Goal: Information Seeking & Learning: Learn about a topic

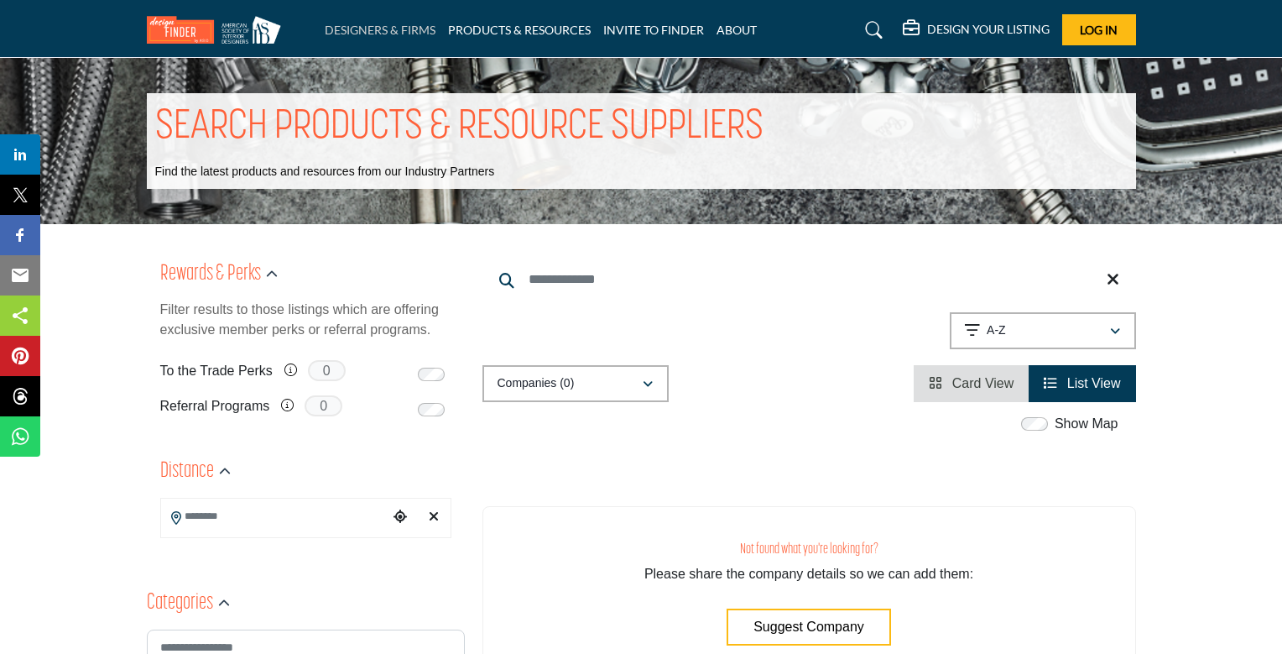
click at [382, 28] on link "DESIGNERS & FIRMS" at bounding box center [380, 30] width 111 height 14
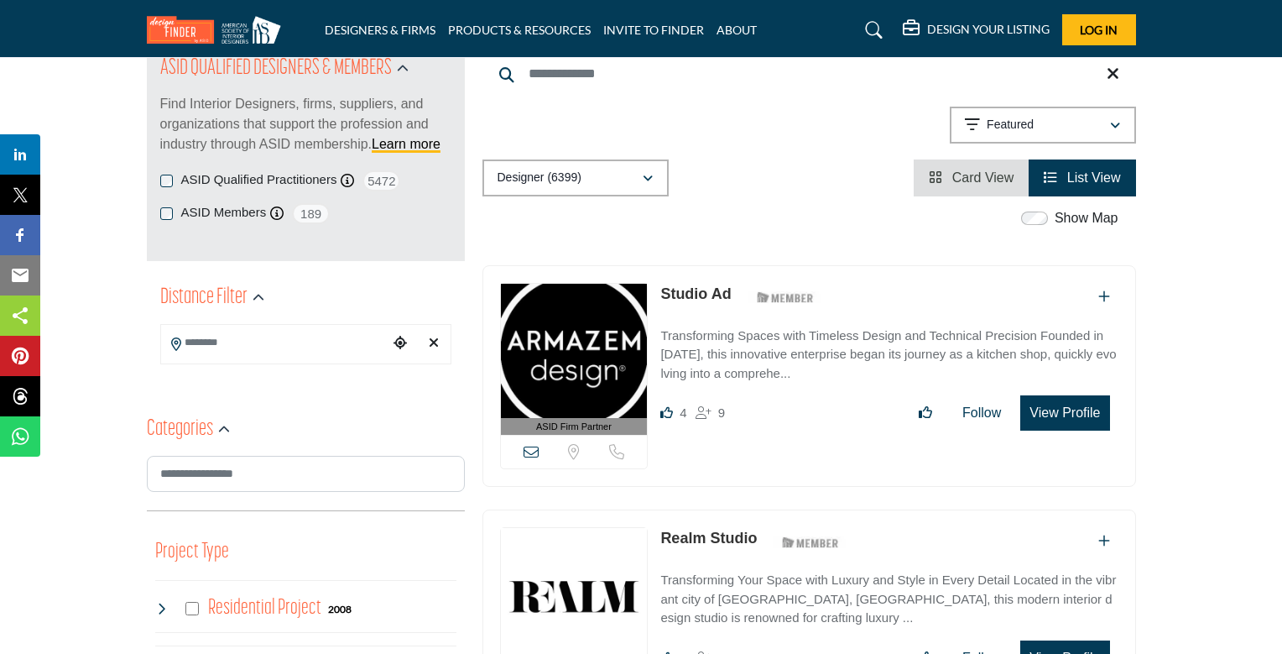
scroll to position [235, 0]
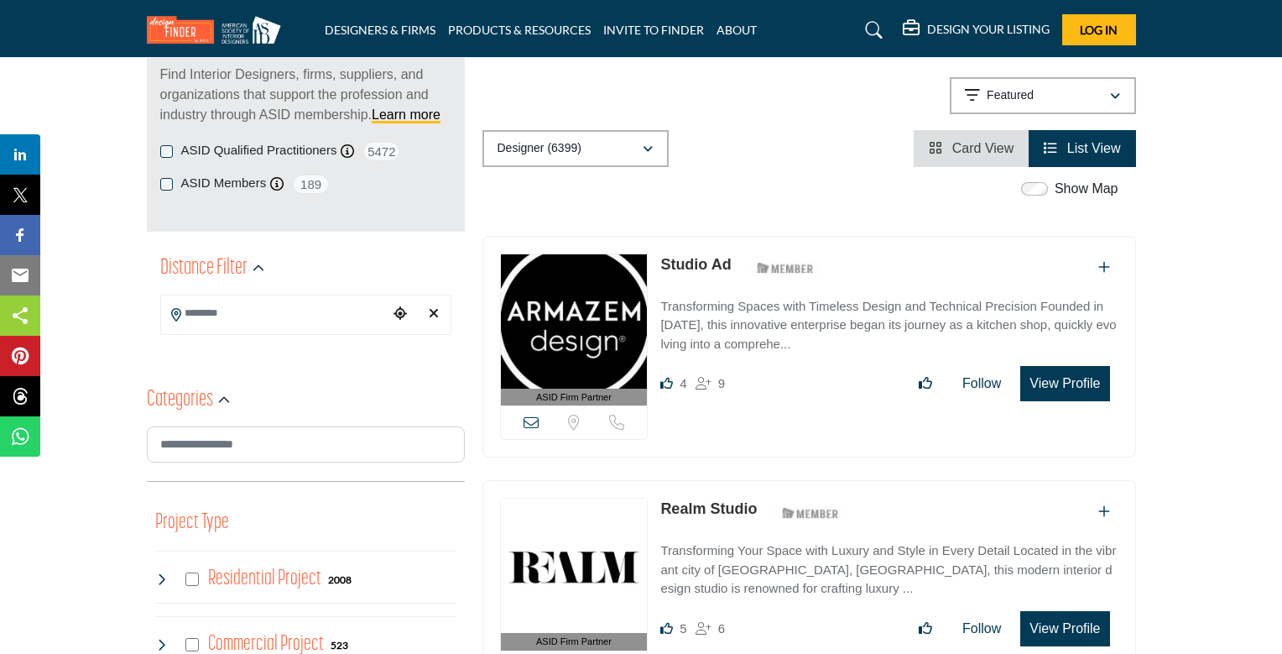
click at [1094, 146] on span "List View" at bounding box center [1094, 148] width 54 height 14
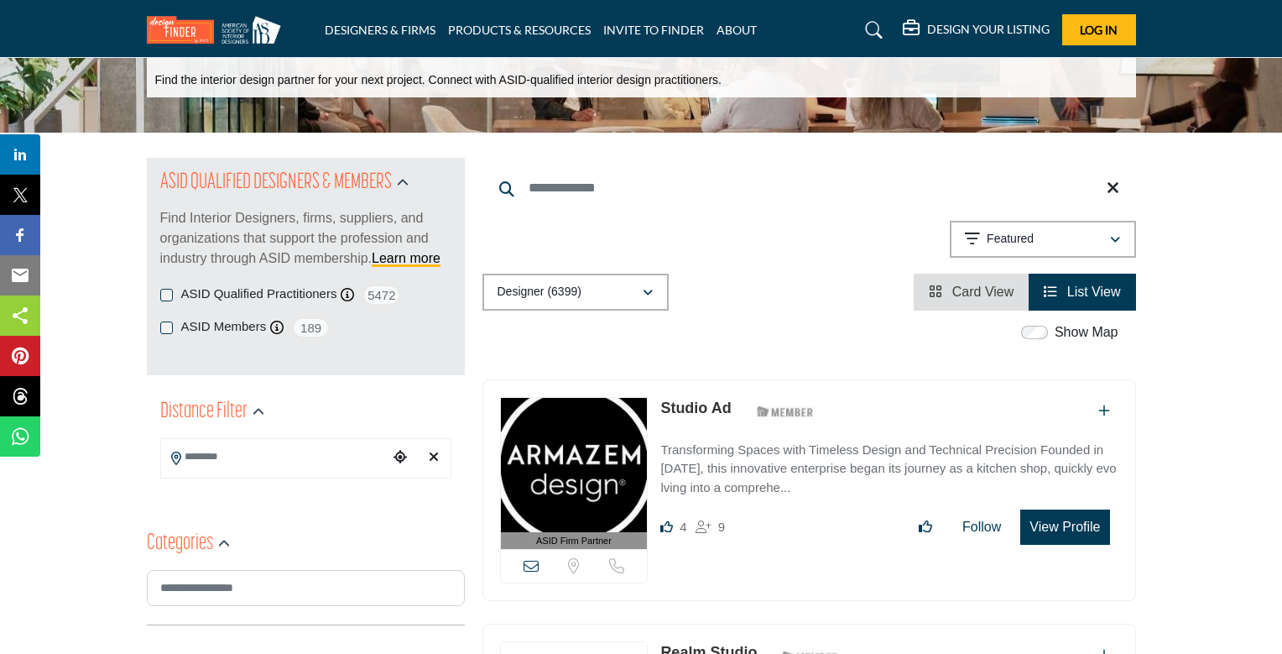
scroll to position [201, 0]
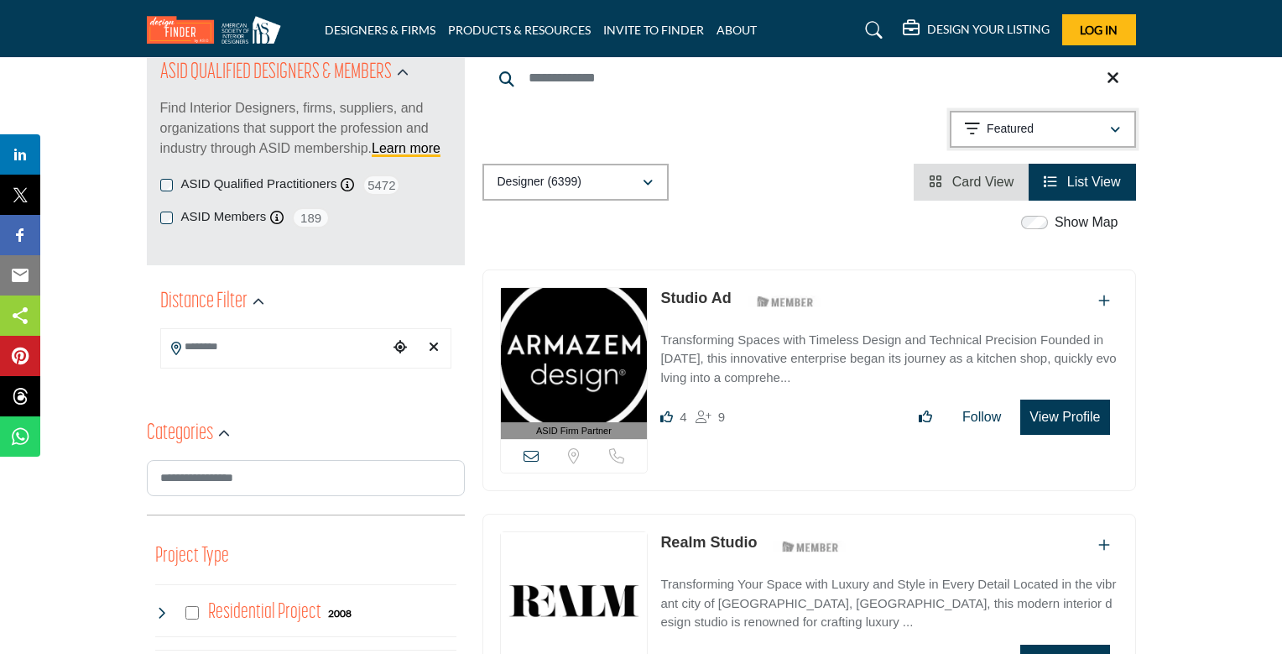
click at [1113, 126] on icon "button" at bounding box center [1115, 130] width 10 height 12
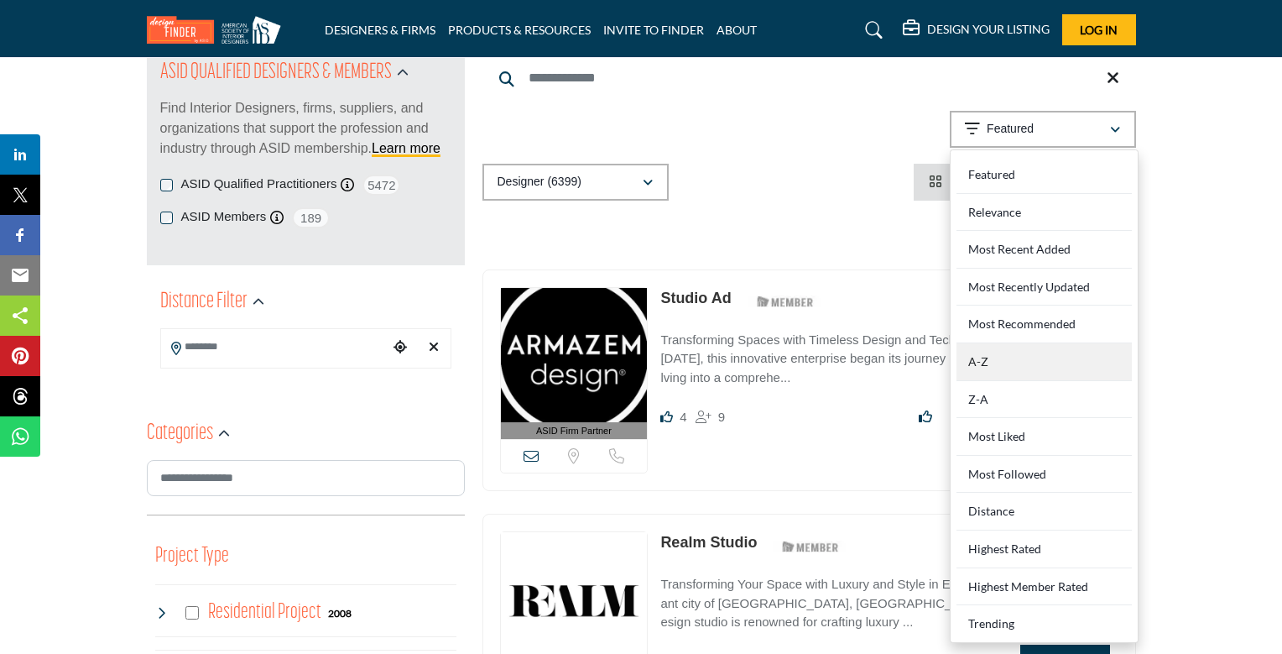
click at [982, 362] on div "A-Z" at bounding box center [1044, 362] width 175 height 38
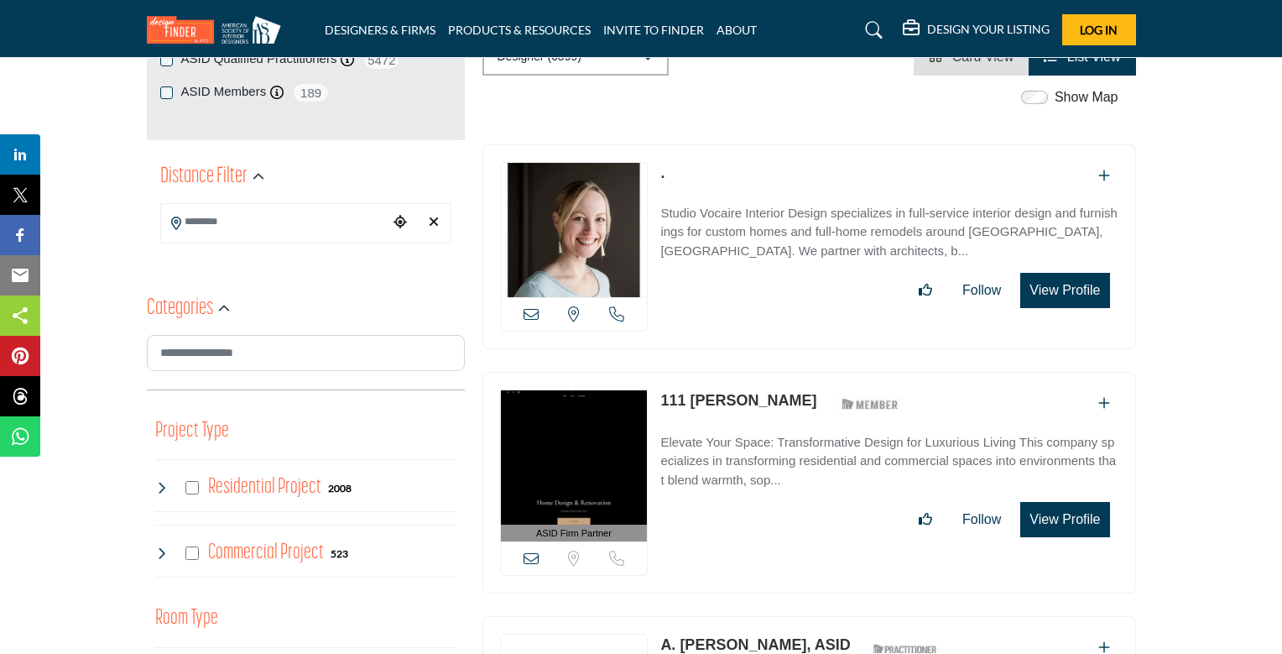
scroll to position [354, 0]
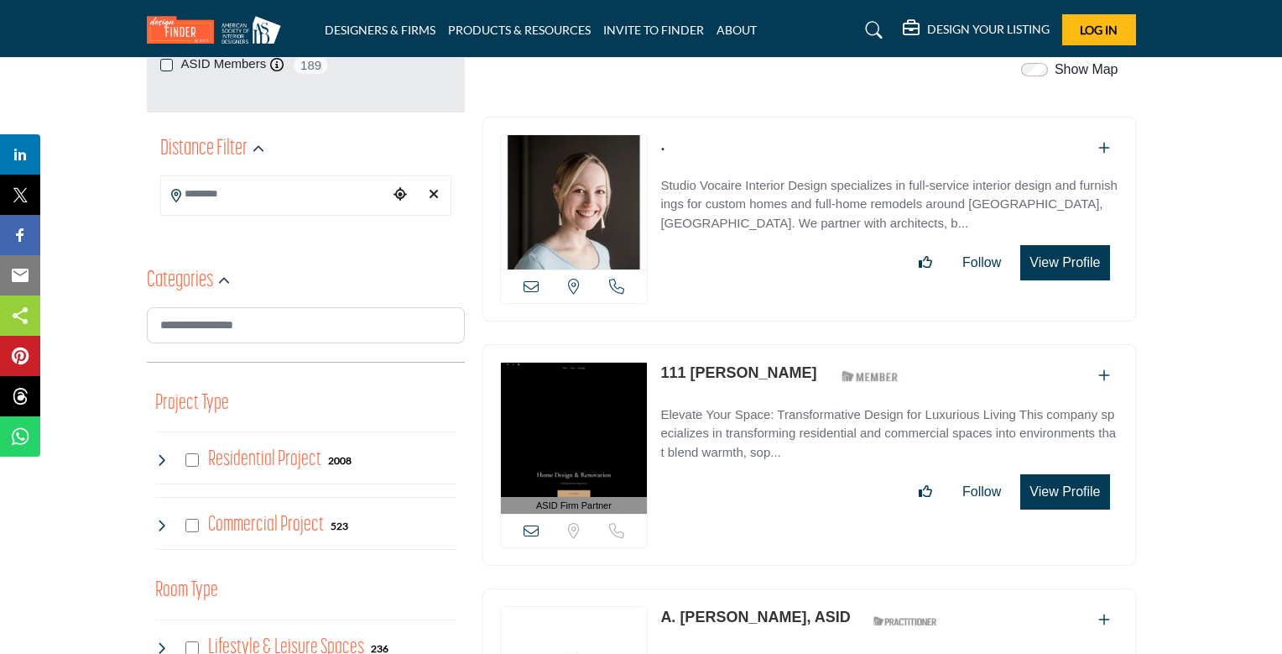
drag, startPoint x: 657, startPoint y: 373, endPoint x: 741, endPoint y: 371, distance: 83.9
click at [741, 371] on div "ASID Firm Partner ASID Firm Partners are design companies with ASID-qualified i…" at bounding box center [809, 455] width 654 height 222
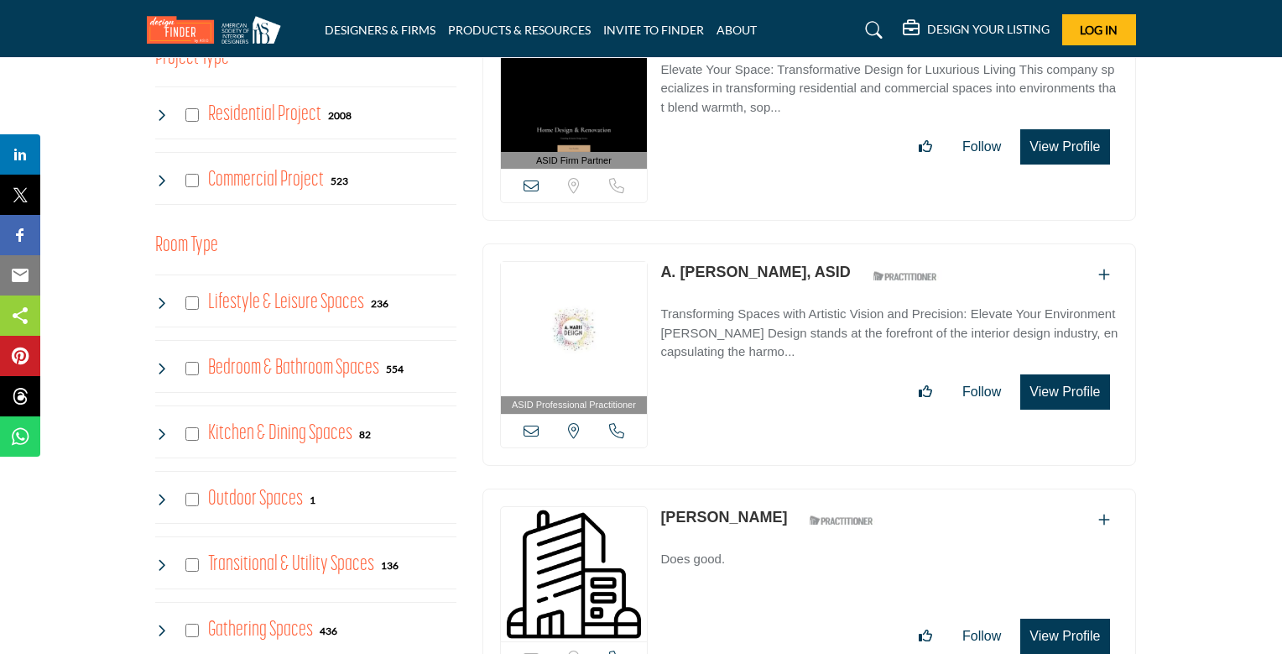
scroll to position [723, 0]
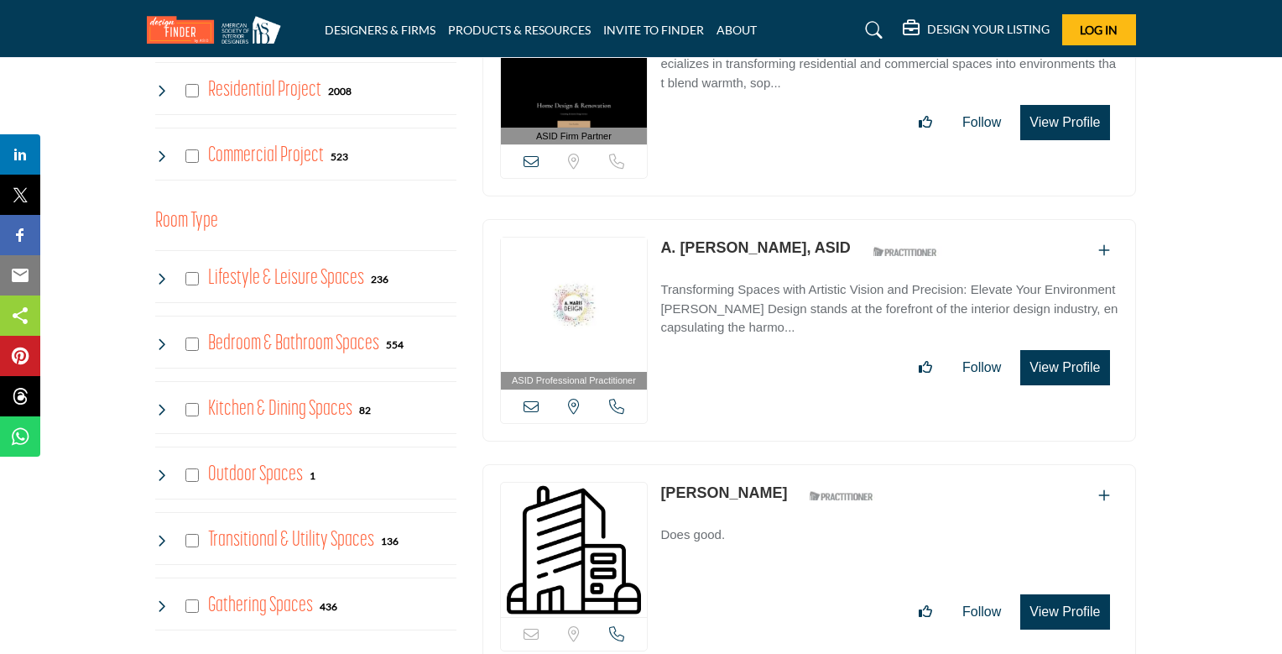
drag, startPoint x: 657, startPoint y: 244, endPoint x: 785, endPoint y: 242, distance: 128.4
click at [785, 242] on div "ASID Professional Practitioner ASID Professional Practitioners have successfull…" at bounding box center [809, 330] width 654 height 222
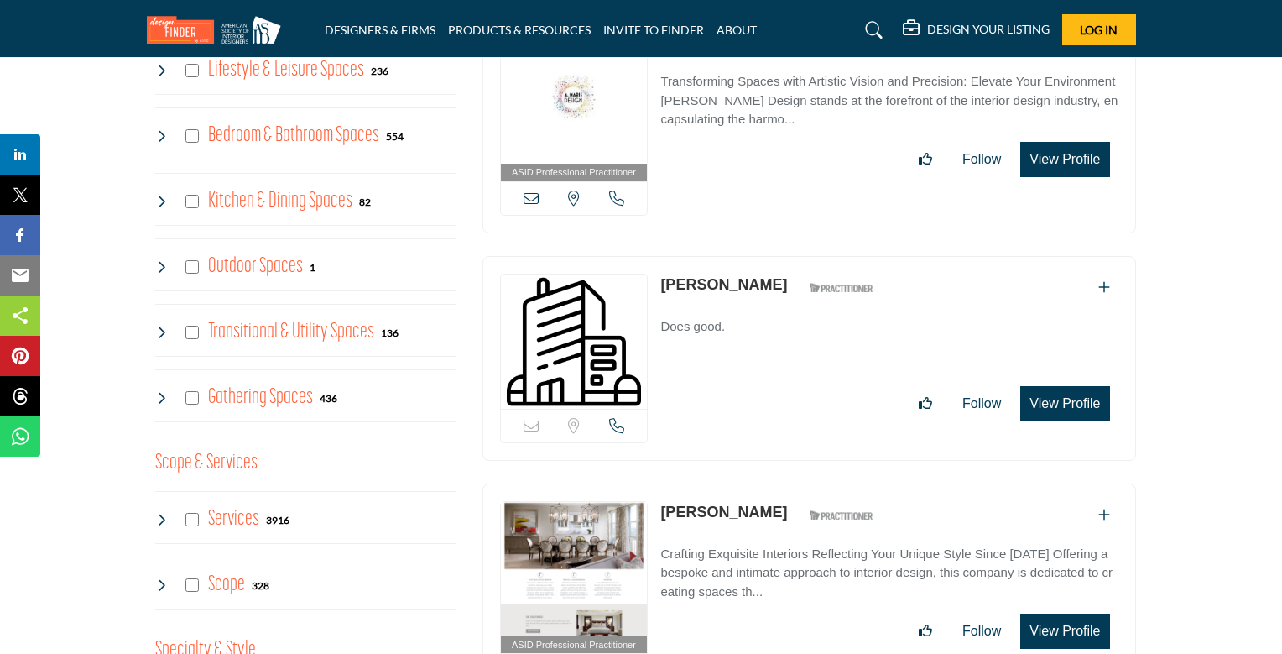
scroll to position [992, 0]
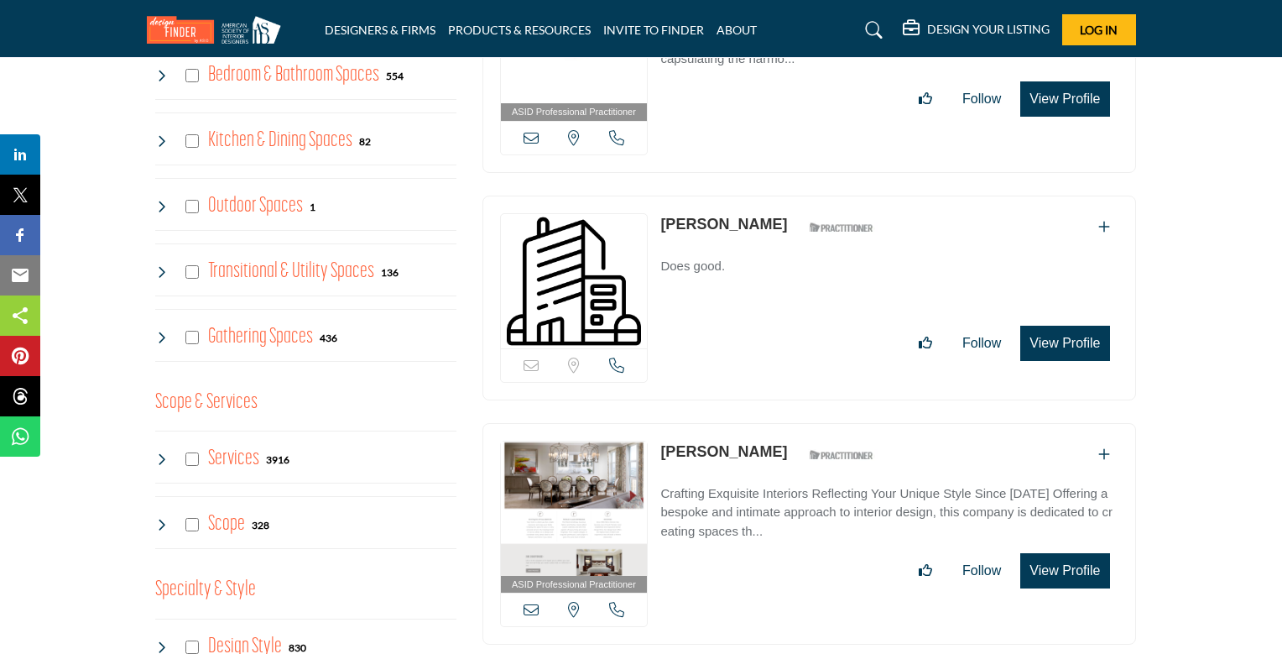
drag, startPoint x: 654, startPoint y: 218, endPoint x: 775, endPoint y: 224, distance: 121.0
click at [775, 224] on div "Sorry, but this listing is on a subscription plan which does not allow users to…" at bounding box center [809, 298] width 654 height 205
drag, startPoint x: 657, startPoint y: 447, endPoint x: 750, endPoint y: 446, distance: 93.1
click at [750, 446] on div "ASID Professional Practitioner ASID Professional Practitioners have successfull…" at bounding box center [809, 534] width 654 height 222
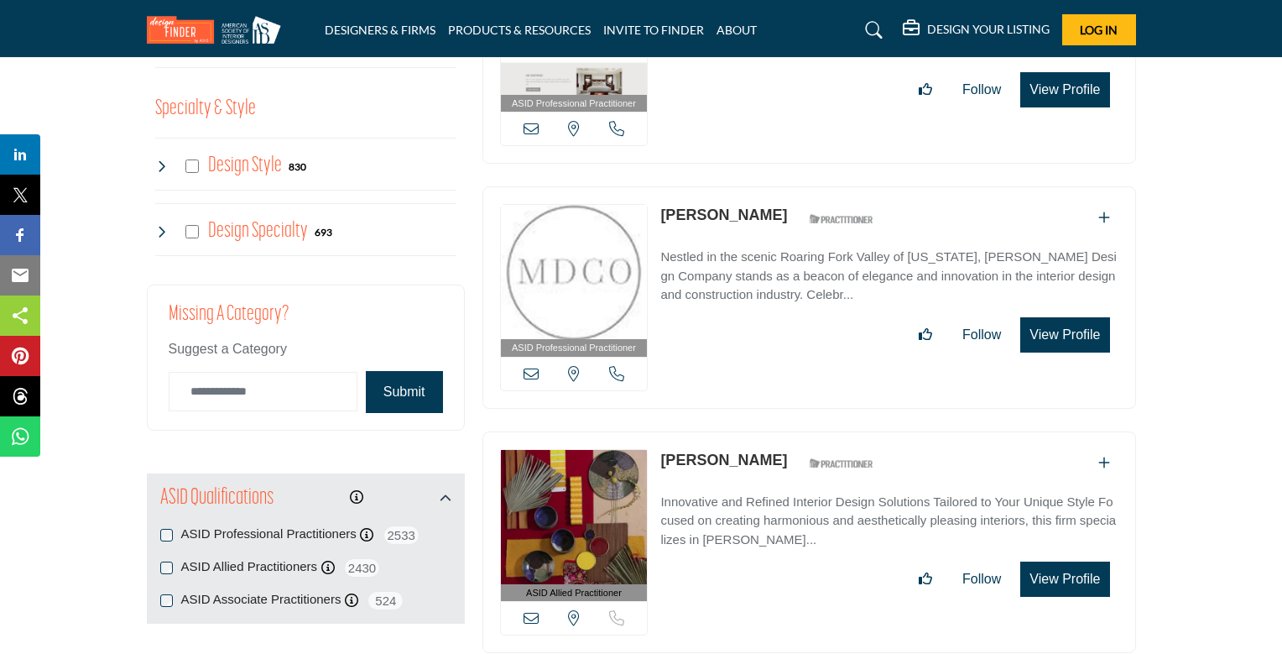
scroll to position [1495, 0]
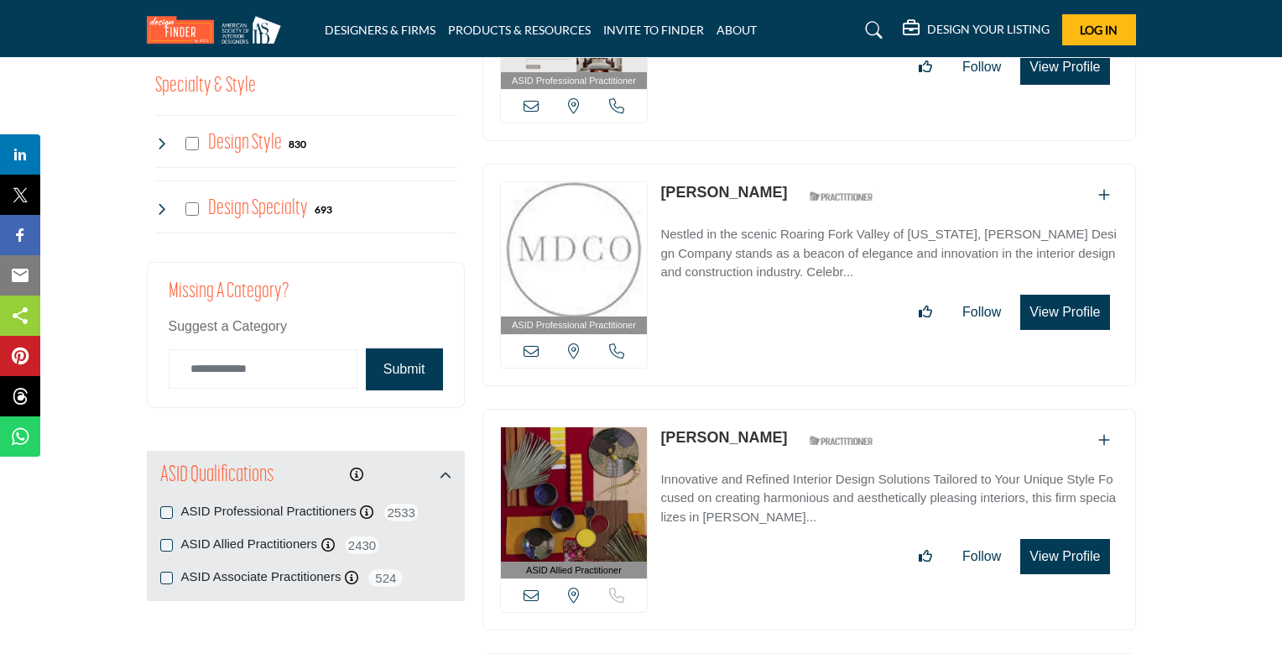
drag, startPoint x: 658, startPoint y: 188, endPoint x: 754, endPoint y: 184, distance: 96.6
click at [754, 184] on div "ASID Professional Practitioner ASID Professional Practitioners have successfull…" at bounding box center [809, 275] width 654 height 222
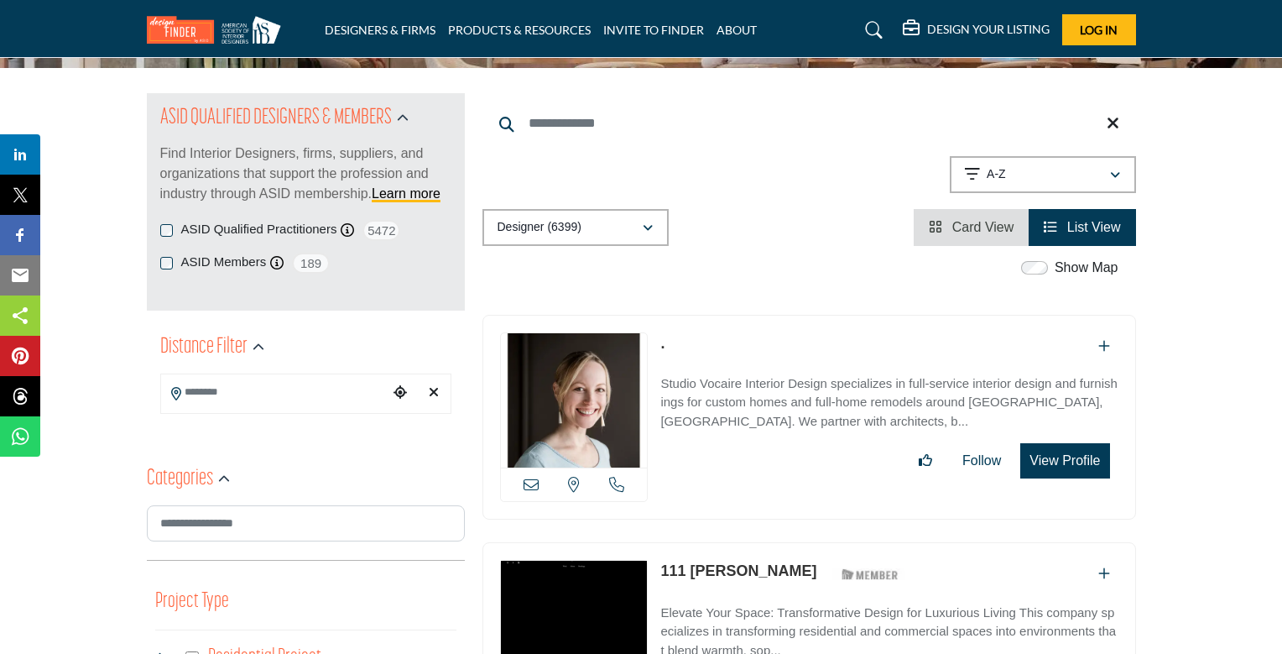
scroll to position [0, 0]
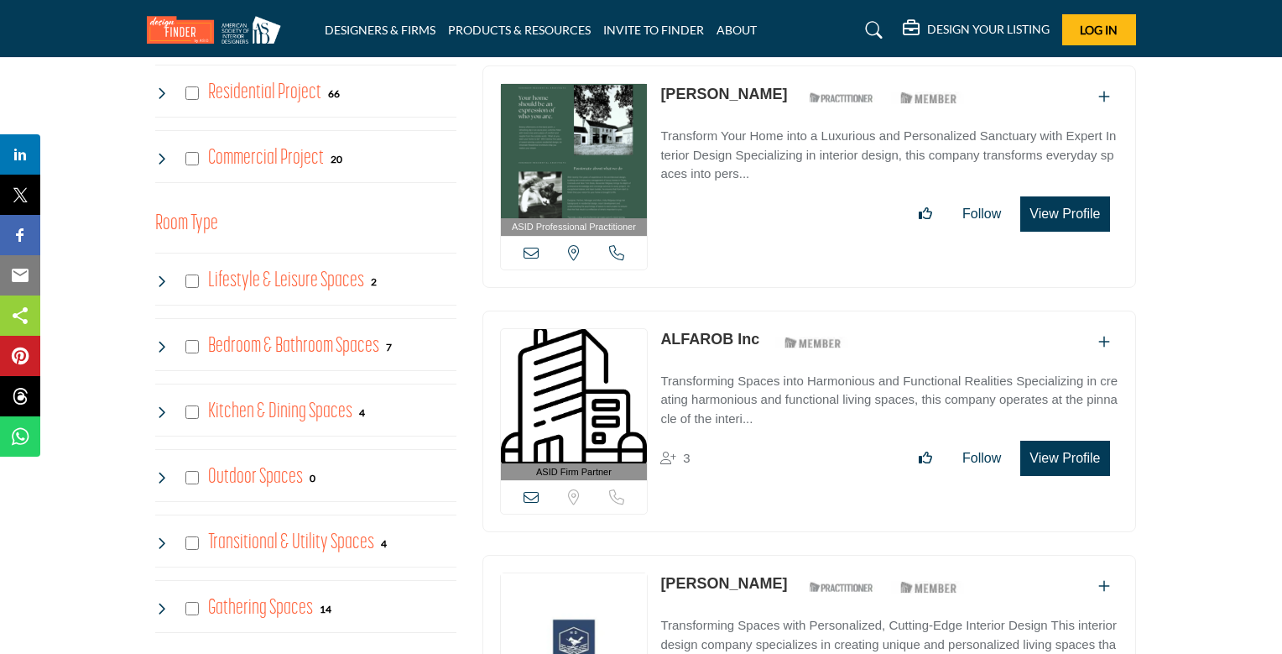
scroll to position [459, 0]
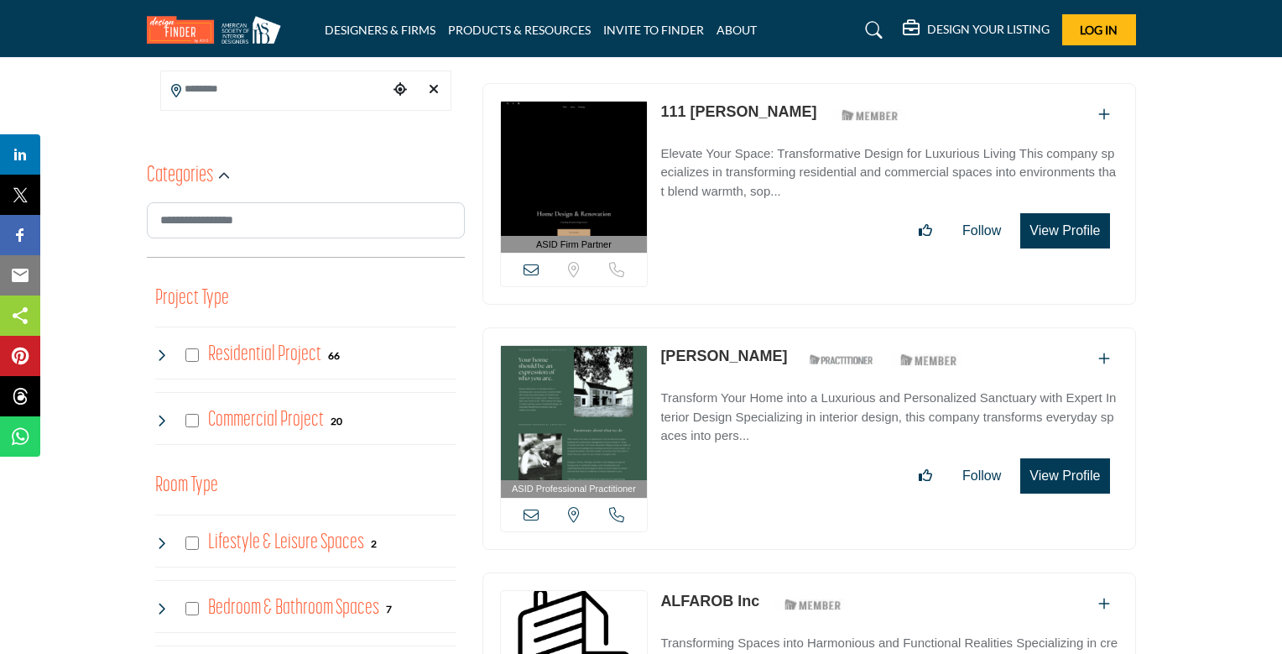
drag, startPoint x: 679, startPoint y: 347, endPoint x: 800, endPoint y: 354, distance: 121.8
click at [800, 354] on div "ASID Professional Practitioner ASID Professional Practitioners have successfull…" at bounding box center [809, 438] width 654 height 222
drag, startPoint x: 659, startPoint y: 596, endPoint x: 758, endPoint y: 599, distance: 98.2
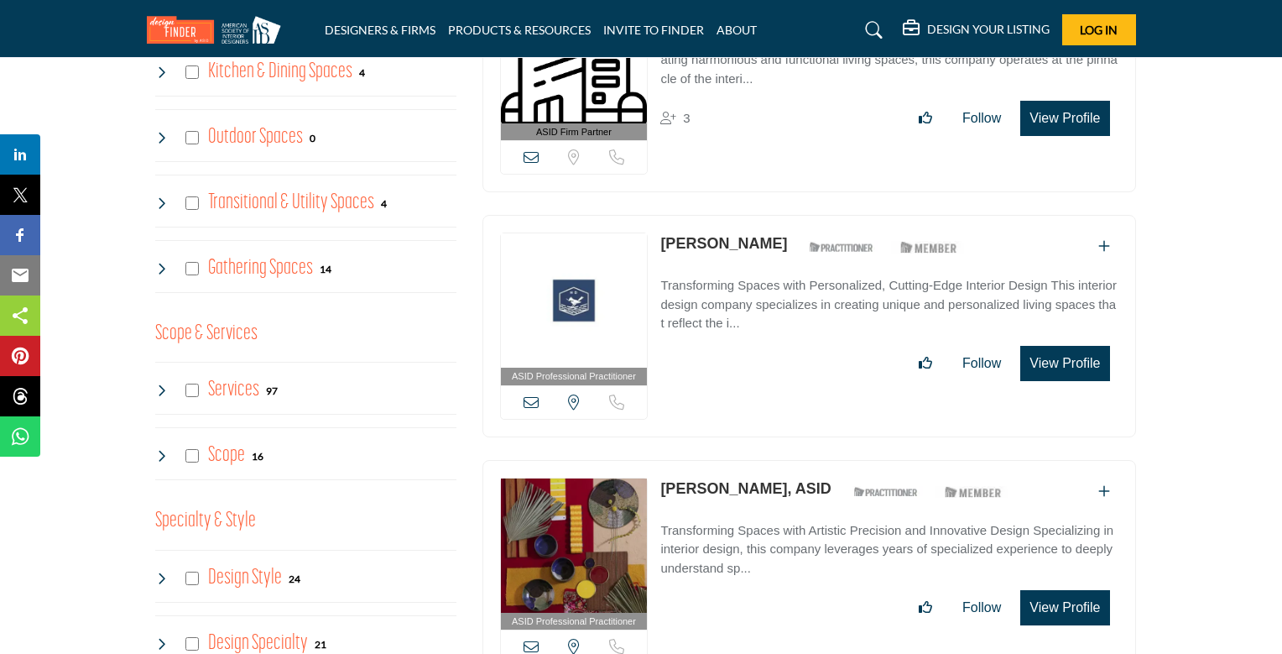
scroll to position [1069, 0]
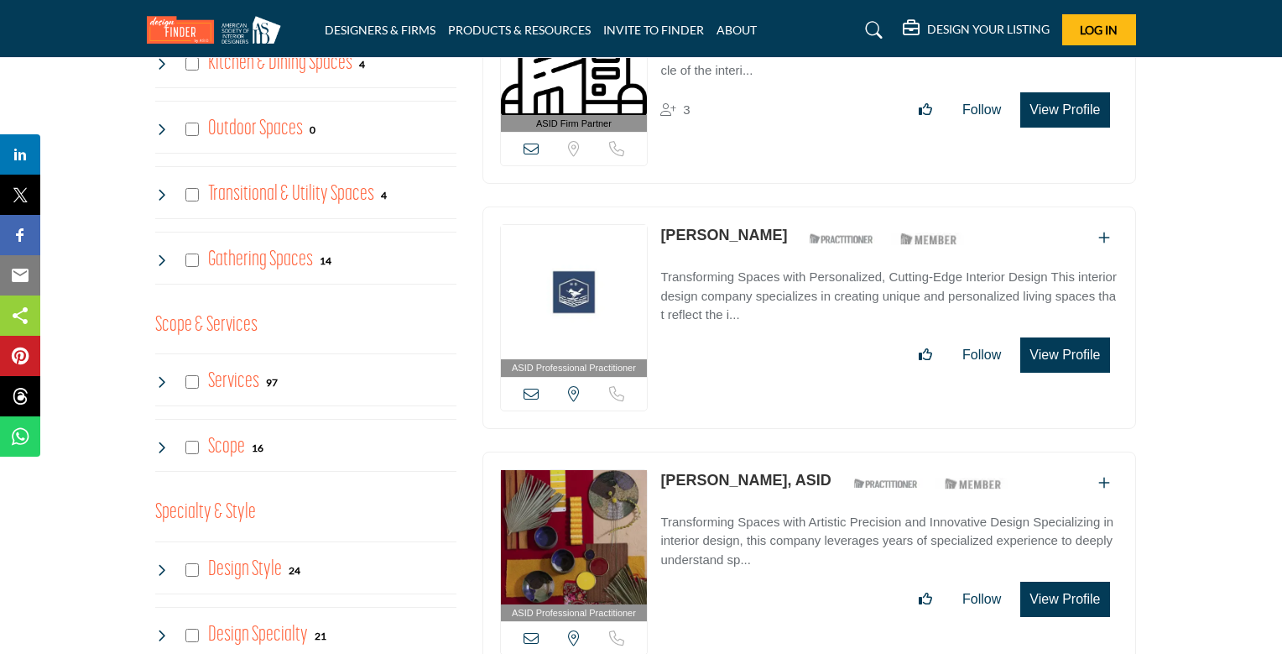
drag, startPoint x: 656, startPoint y: 232, endPoint x: 738, endPoint y: 232, distance: 81.4
click at [738, 232] on div "ASID Professional Practitioner ASID Professional Practitioners have successfull…" at bounding box center [809, 317] width 654 height 222
click at [1101, 232] on icon "Add To List" at bounding box center [1104, 237] width 12 height 13
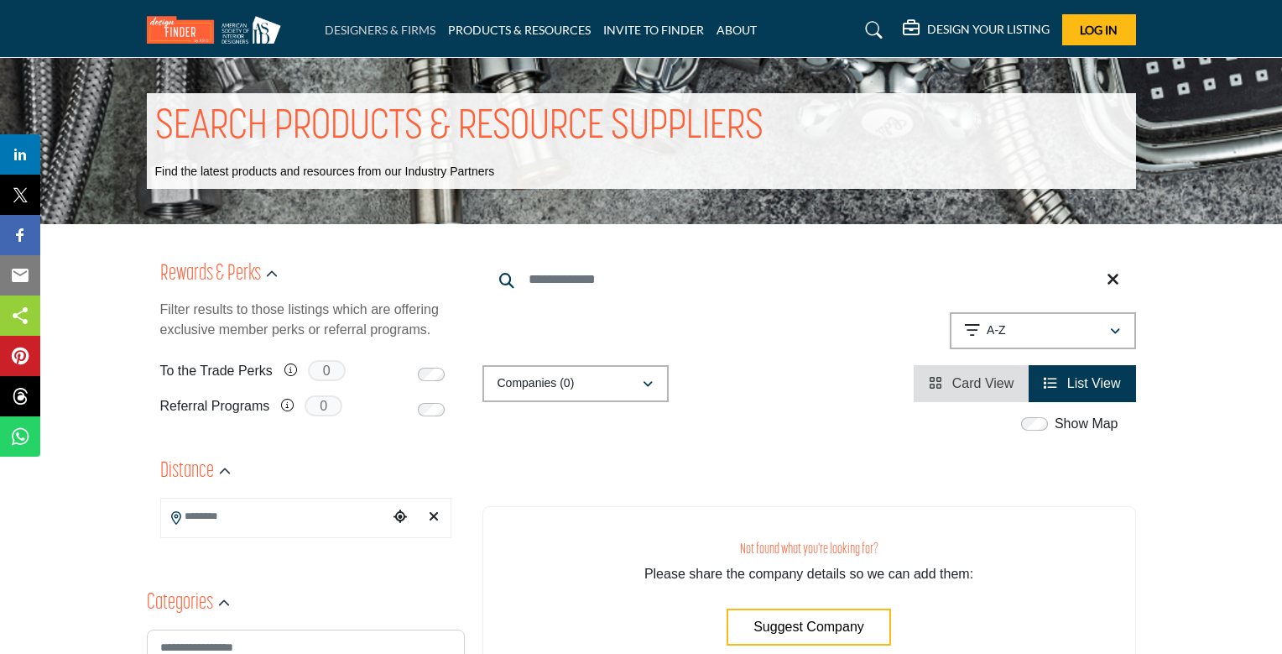
click at [367, 29] on link "DESIGNERS & FIRMS" at bounding box center [380, 30] width 111 height 14
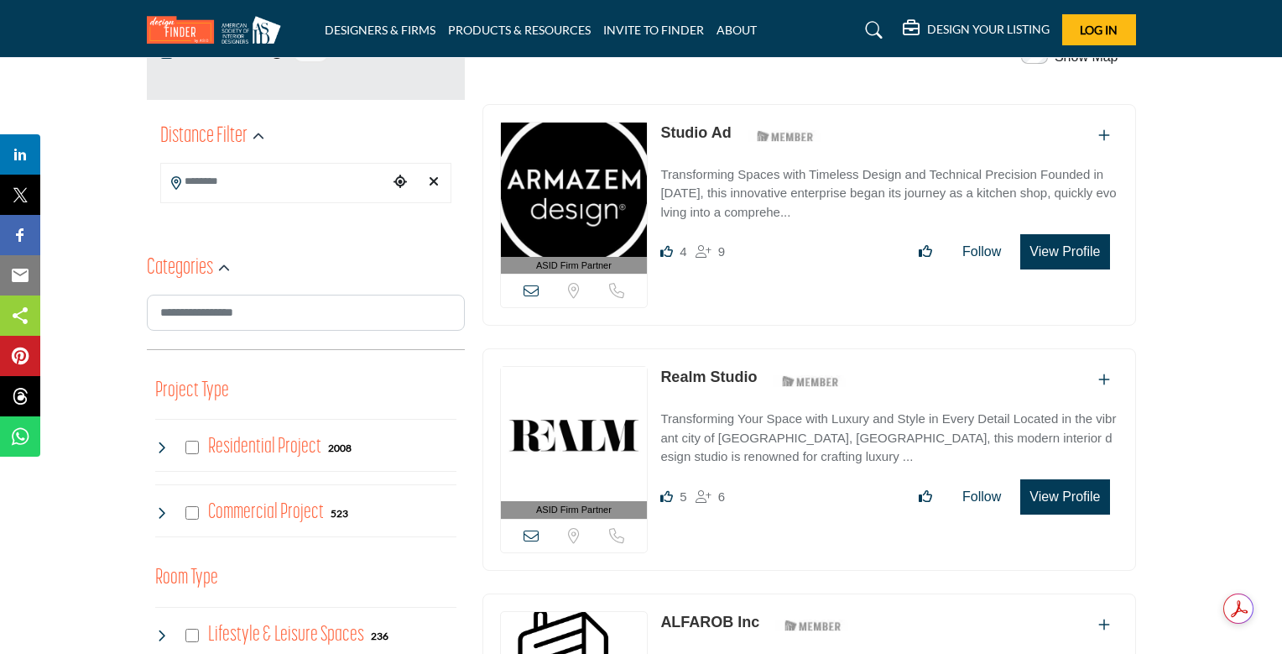
scroll to position [369, 0]
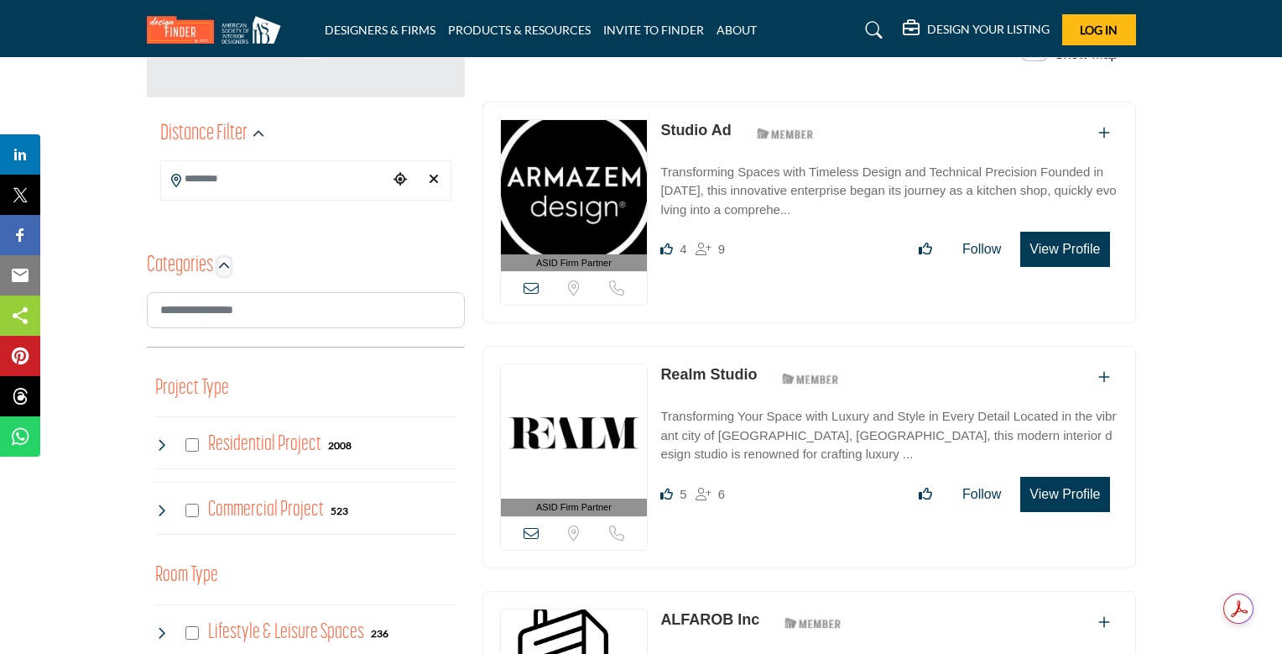
click at [218, 263] on icon "button" at bounding box center [224, 266] width 12 height 12
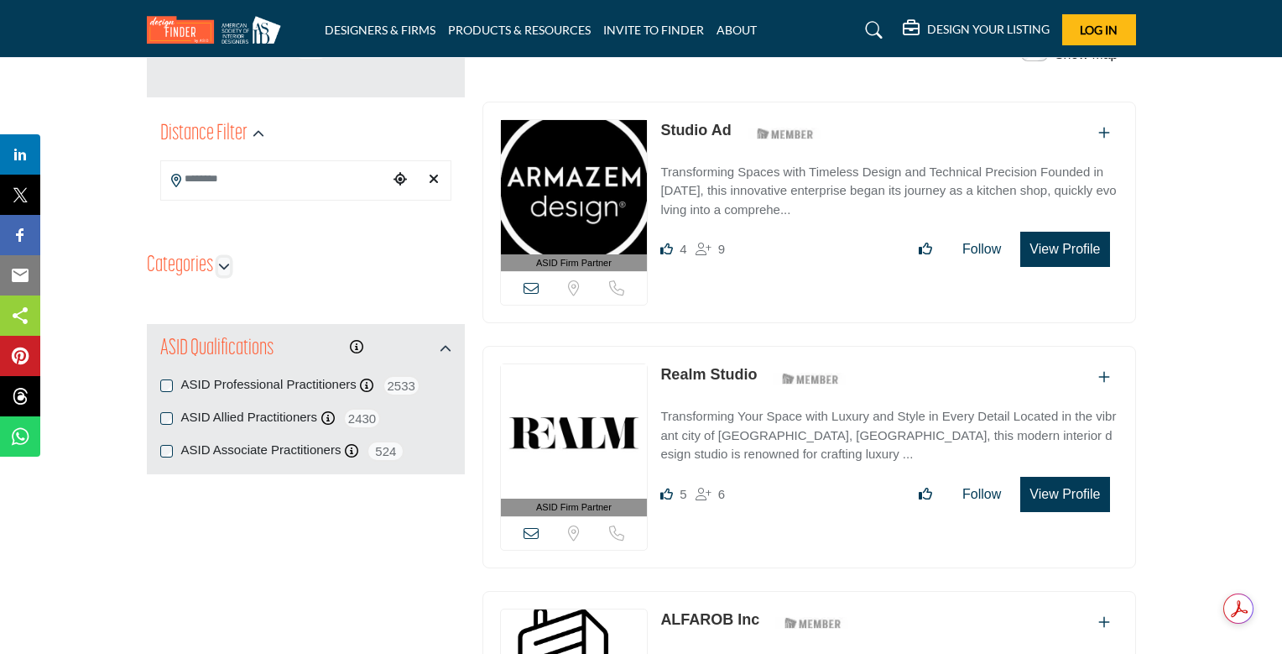
click at [218, 263] on icon "button" at bounding box center [224, 266] width 12 height 12
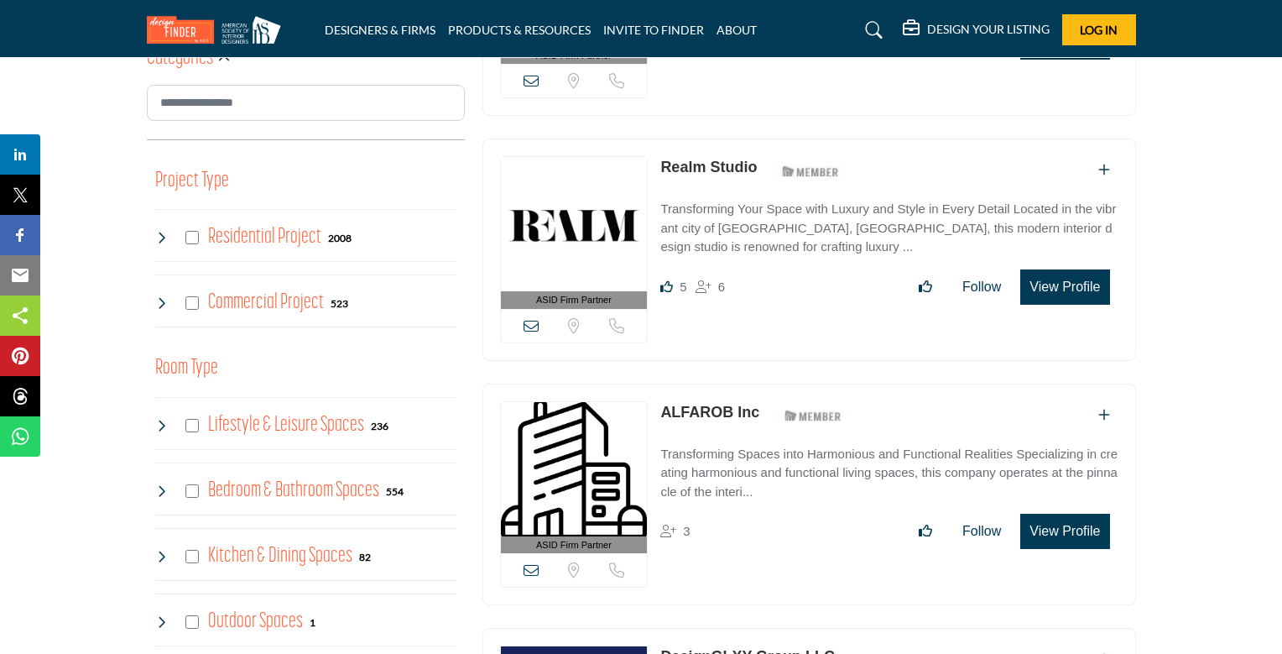
scroll to position [604, 0]
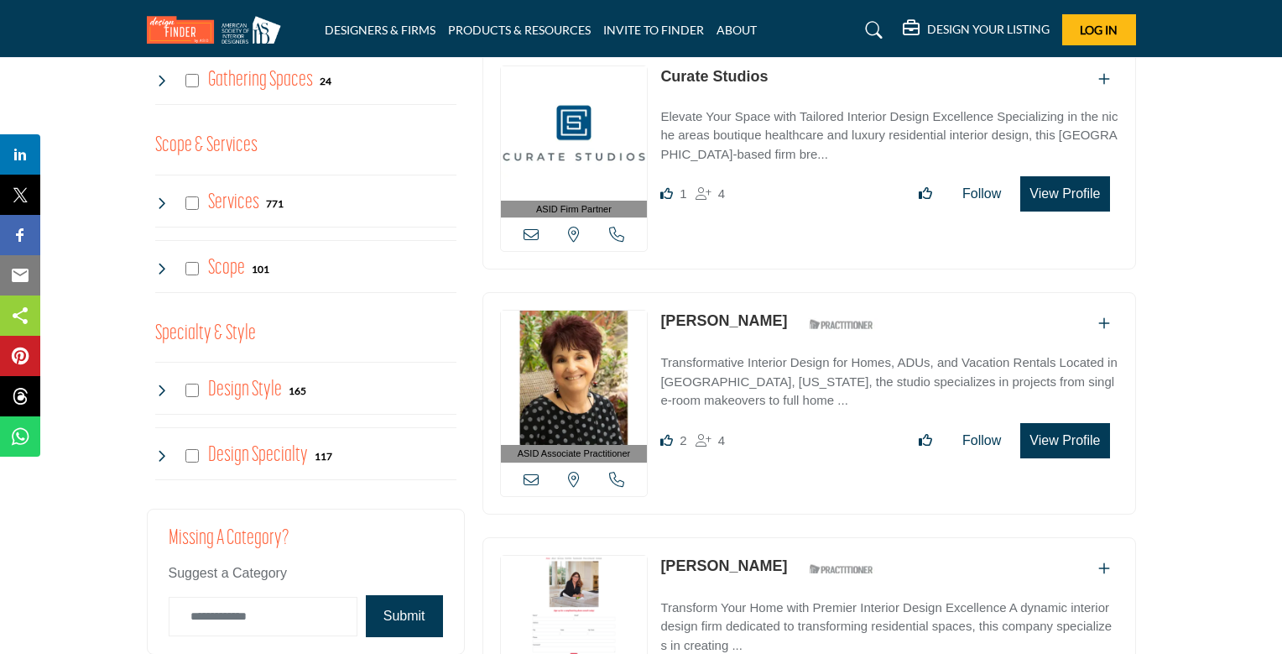
scroll to position [1309, 0]
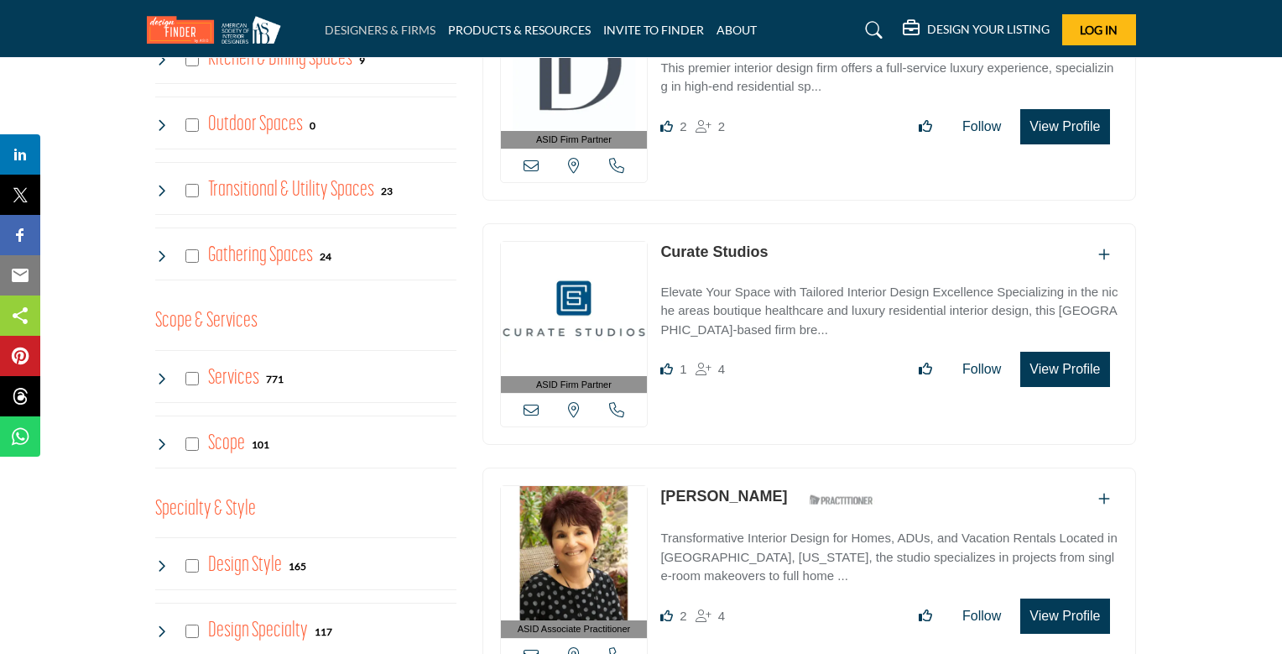
click at [366, 29] on link "DESIGNERS & FIRMS" at bounding box center [380, 30] width 111 height 14
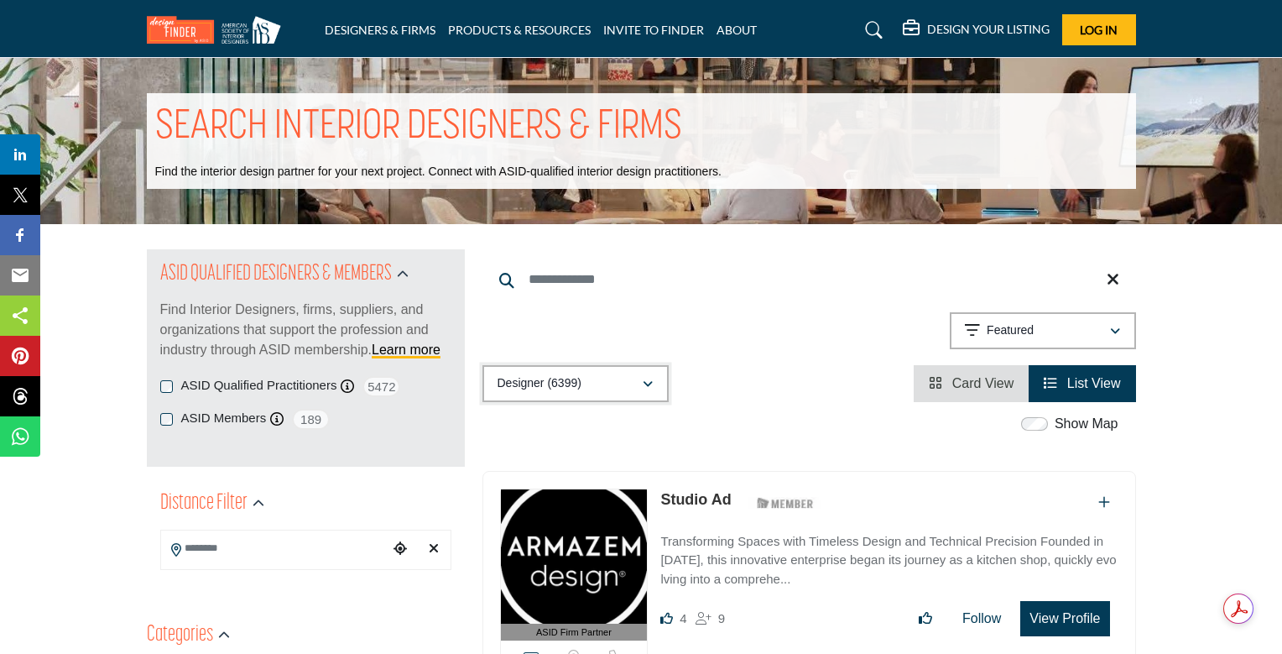
click at [533, 372] on button "Designer (6399)" at bounding box center [575, 383] width 186 height 37
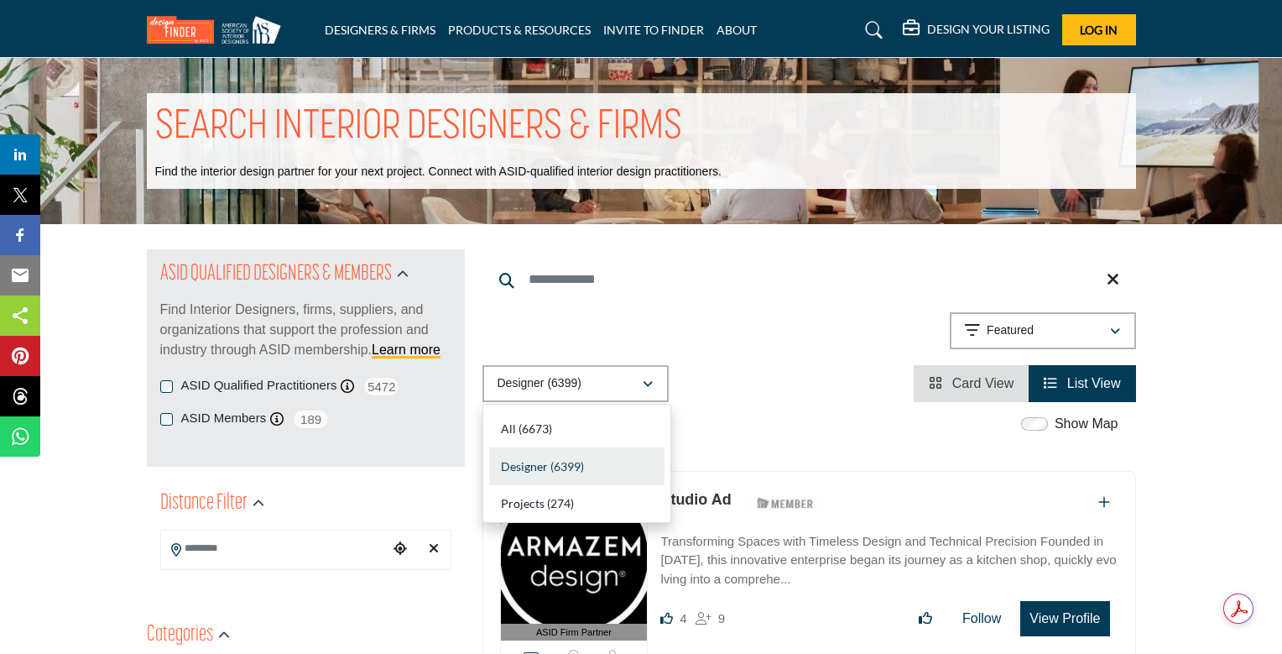
click at [532, 465] on span "Designer" at bounding box center [524, 466] width 47 height 14
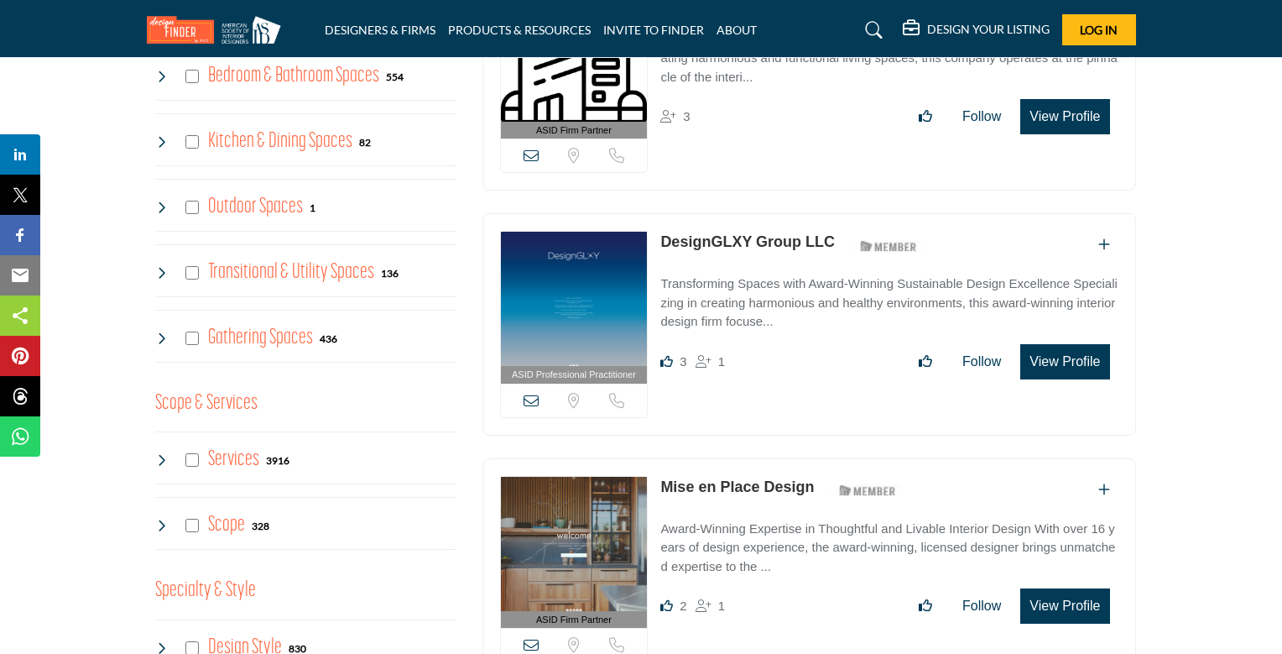
scroll to position [1074, 0]
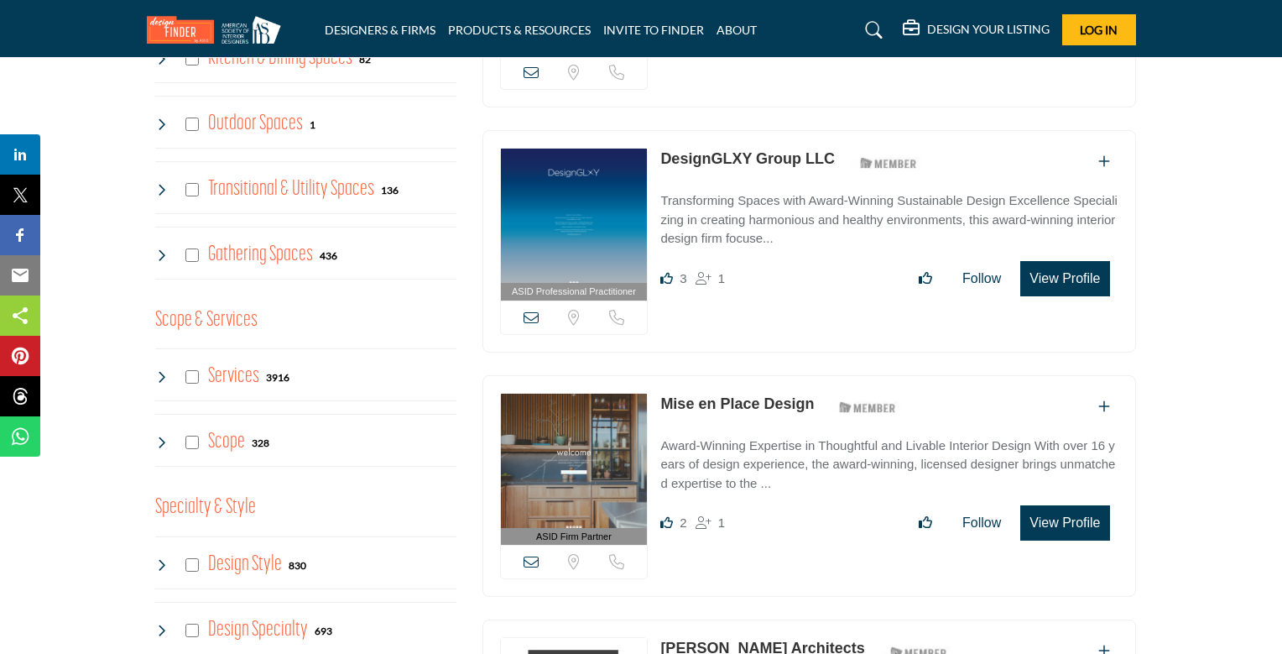
drag, startPoint x: 653, startPoint y: 153, endPoint x: 836, endPoint y: 154, distance: 182.9
click at [836, 154] on div "ASID Professional Practitioner ASID Professional Practitioners have successfull…" at bounding box center [809, 241] width 654 height 222
drag, startPoint x: 659, startPoint y: 396, endPoint x: 815, endPoint y: 401, distance: 156.1
click at [815, 401] on div "ASID Firm Partner ASID Firm Partners are design companies with ASID-qualified i…" at bounding box center [809, 486] width 654 height 222
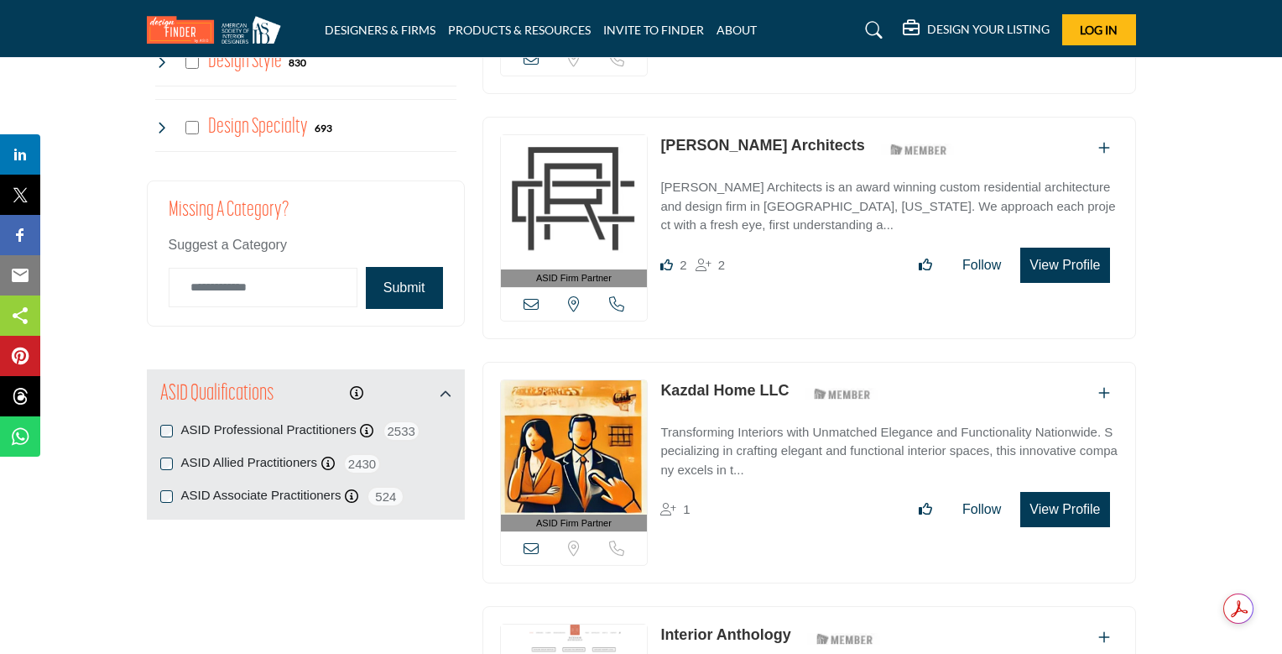
scroll to position [1577, 0]
drag, startPoint x: 664, startPoint y: 138, endPoint x: 862, endPoint y: 139, distance: 198.0
click at [862, 139] on div "ASID Firm Partner ASID Firm Partners are design companies with ASID-qualified i…" at bounding box center [809, 227] width 654 height 222
drag, startPoint x: 659, startPoint y: 386, endPoint x: 795, endPoint y: 381, distance: 136.9
click at [795, 381] on div "ASID Firm Partner ASID Firm Partners are design companies with ASID-qualified i…" at bounding box center [809, 472] width 654 height 222
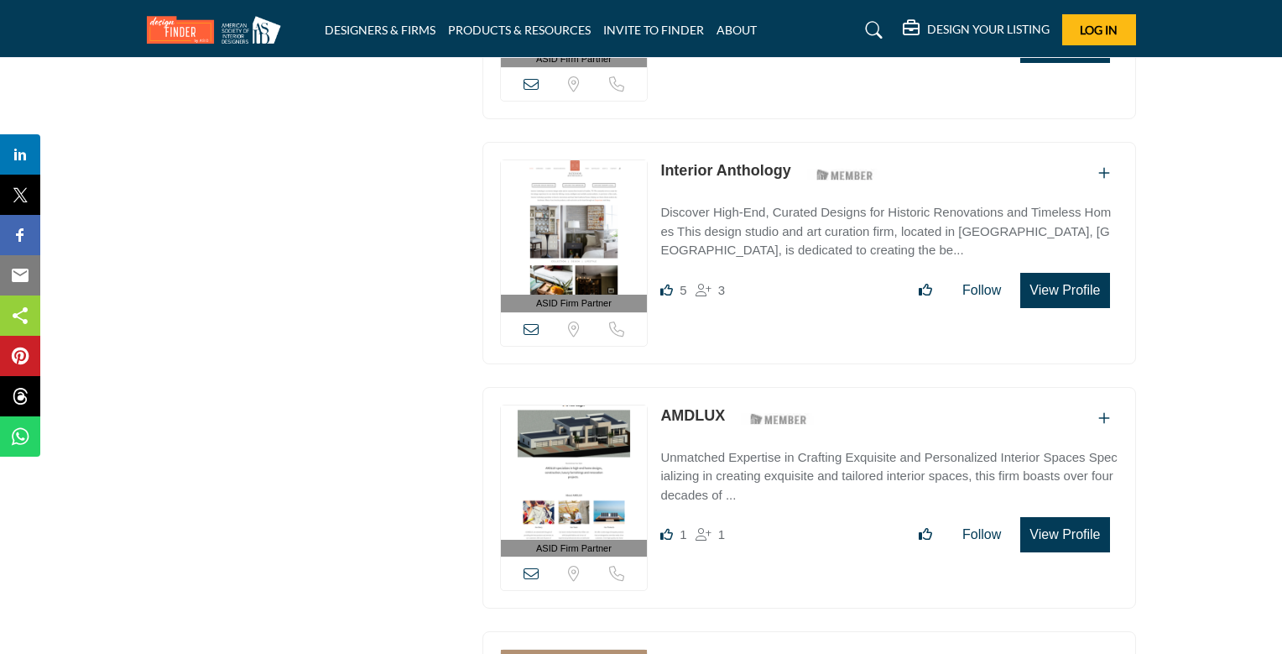
scroll to position [2047, 0]
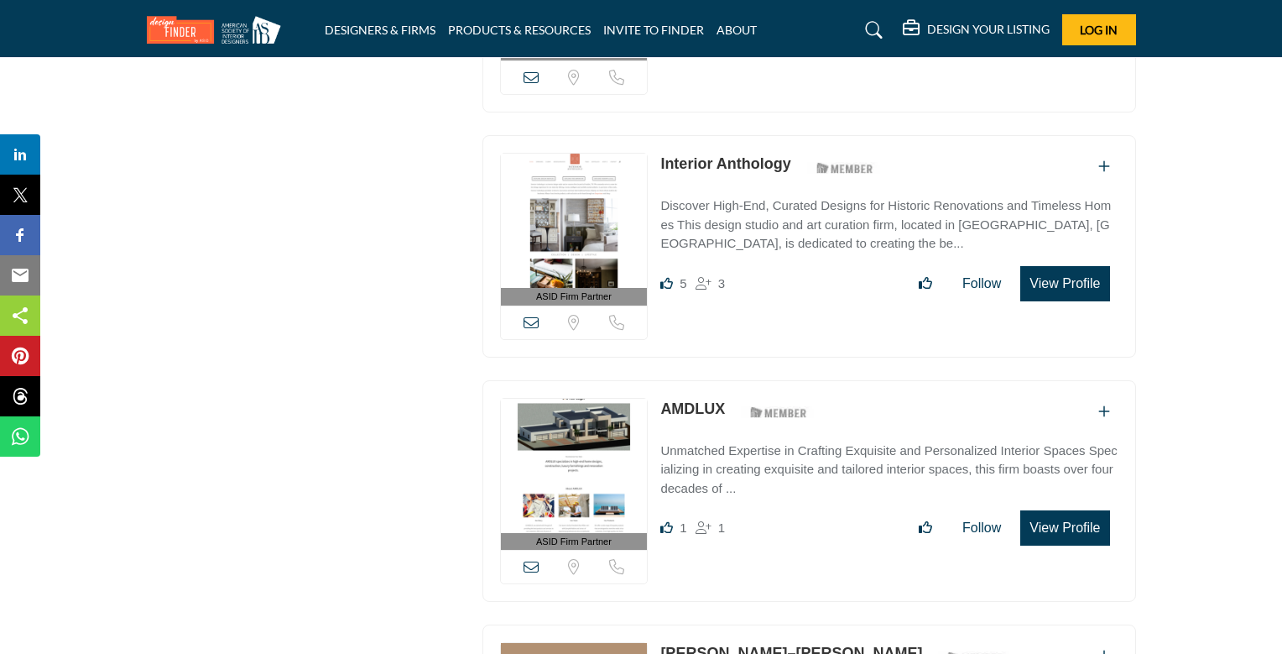
drag, startPoint x: 655, startPoint y: 155, endPoint x: 794, endPoint y: 155, distance: 138.4
click at [794, 155] on div "ASID Firm Partner ASID Firm Partners are design companies with ASID-qualified i…" at bounding box center [809, 246] width 654 height 222
drag, startPoint x: 655, startPoint y: 403, endPoint x: 726, endPoint y: 407, distance: 70.6
click at [726, 407] on div "ASID Firm Partner ASID Firm Partners are design companies with ASID-qualified i…" at bounding box center [809, 491] width 654 height 222
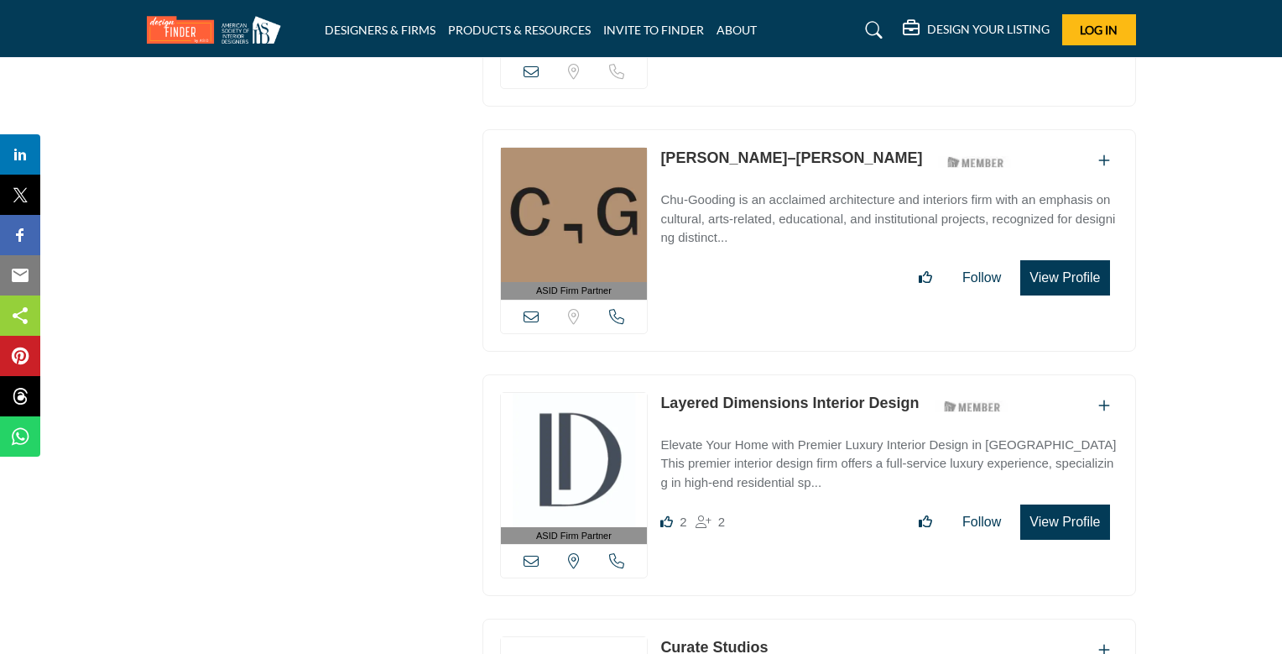
scroll to position [2551, 0]
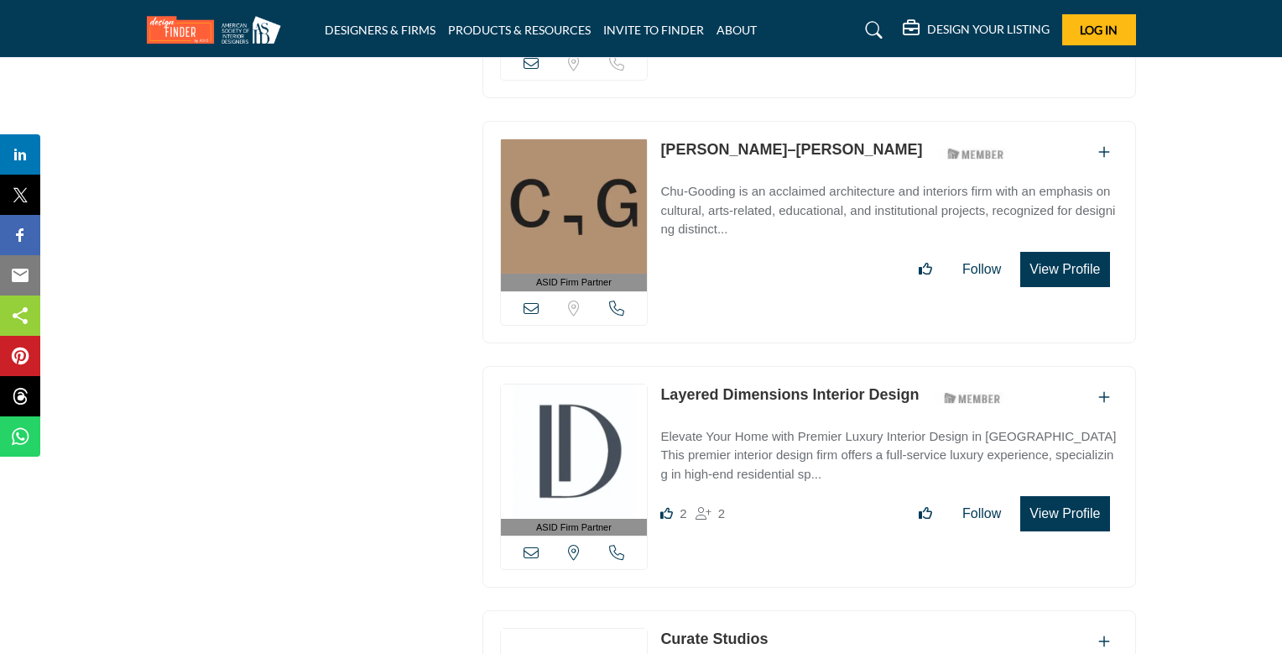
drag, startPoint x: 688, startPoint y: 136, endPoint x: 761, endPoint y: 138, distance: 73.0
click at [761, 138] on div "ASID Firm Partner ASID Firm Partners are design companies with ASID-qualified i…" at bounding box center [809, 232] width 654 height 222
drag, startPoint x: 658, startPoint y: 381, endPoint x: 920, endPoint y: 383, distance: 261.8
click at [920, 383] on div "ASID Firm Partner ASID Firm Partners are design companies with ASID-qualified i…" at bounding box center [809, 477] width 654 height 222
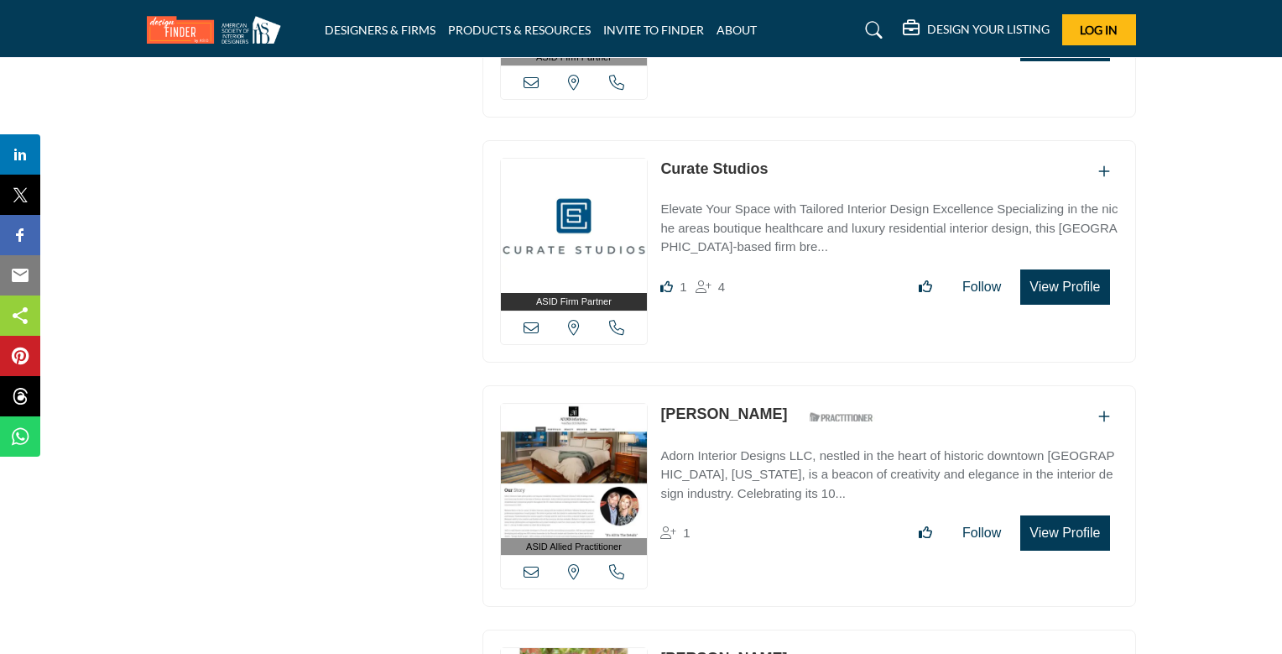
scroll to position [3054, 0]
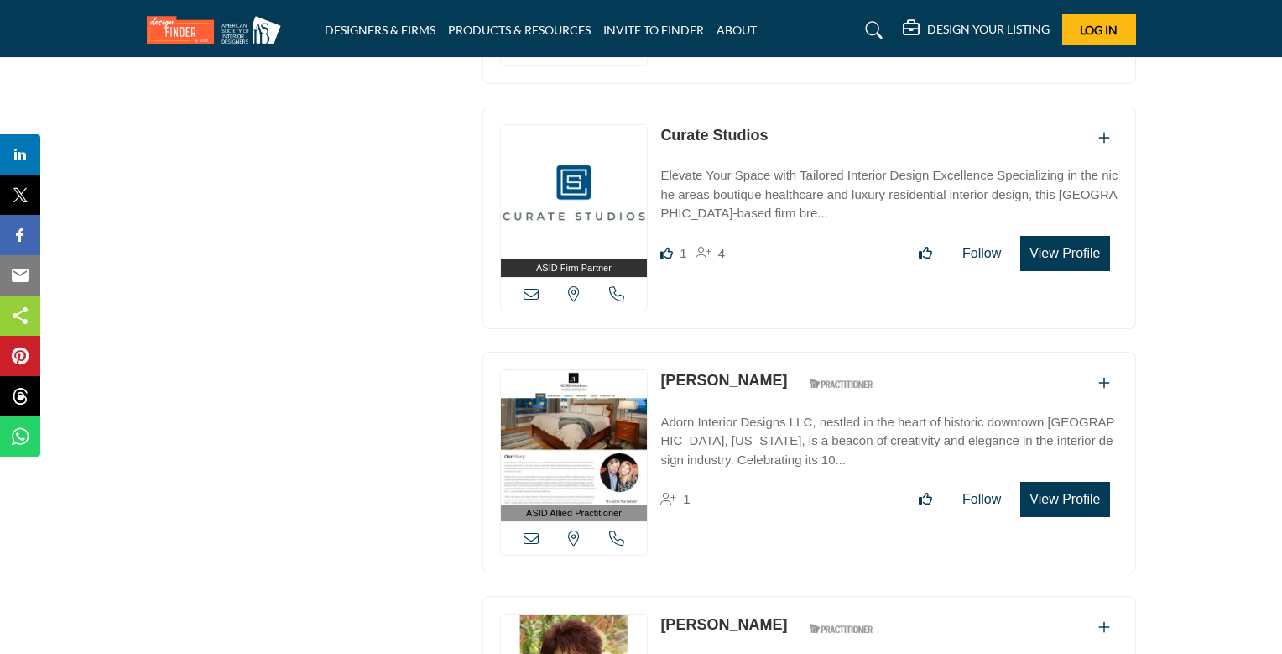
drag, startPoint x: 678, startPoint y: 123, endPoint x: 771, endPoint y: 122, distance: 93.2
click at [771, 122] on div "ASID Firm Partner ASID Firm Partners are design companies with ASID-qualified i…" at bounding box center [809, 218] width 654 height 222
drag, startPoint x: 655, startPoint y: 366, endPoint x: 741, endPoint y: 368, distance: 85.6
click at [741, 368] on div "ASID Allied Practitioner ASID Allied Practitioners have successfully completed …" at bounding box center [809, 463] width 654 height 222
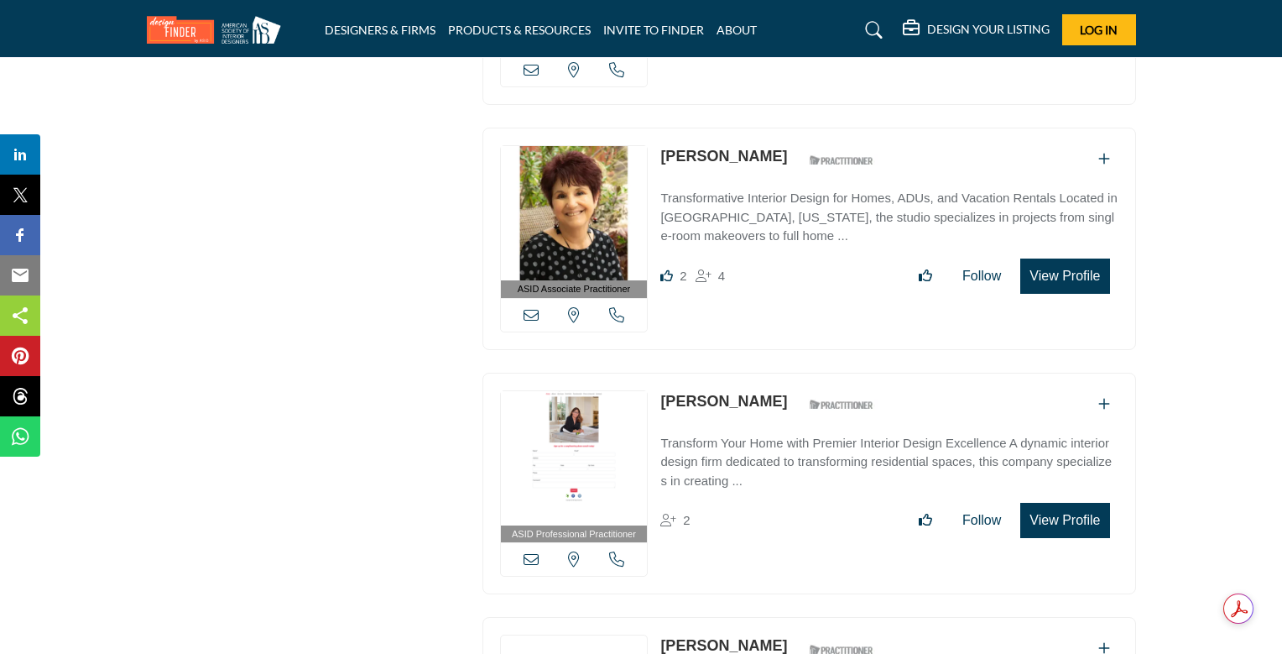
scroll to position [3524, 0]
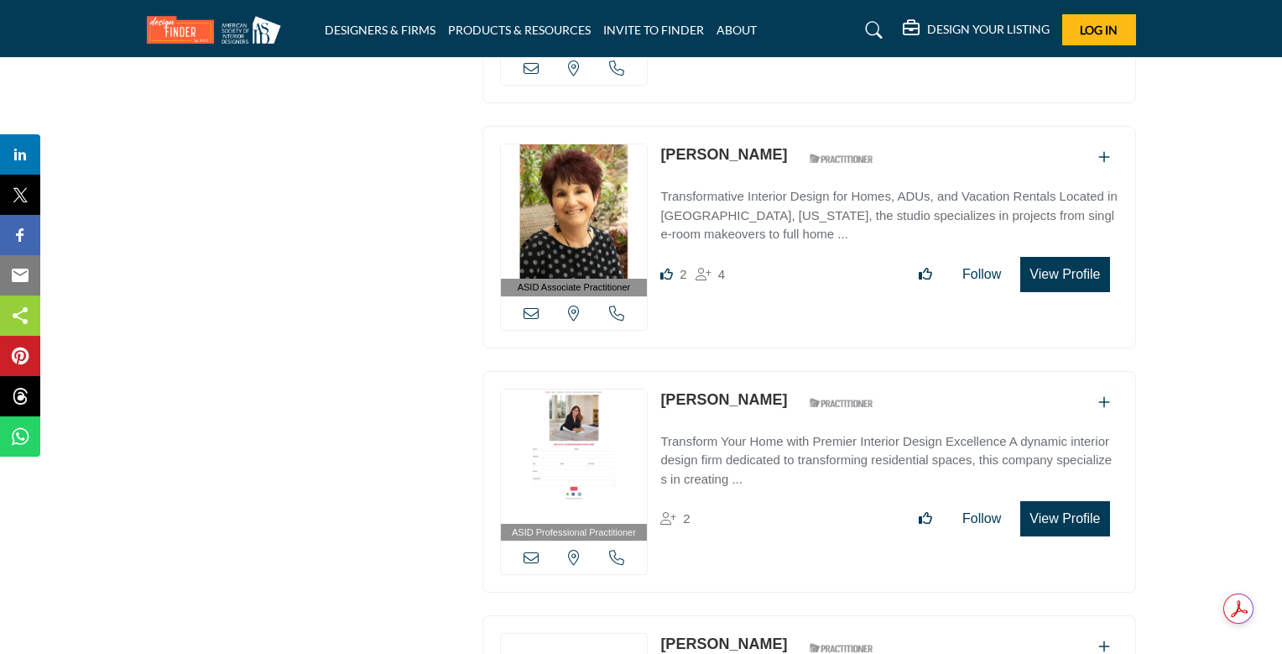
drag, startPoint x: 657, startPoint y: 140, endPoint x: 777, endPoint y: 143, distance: 120.0
click at [777, 143] on div "ASID Associate Practitioner ASID Associate Practitioners have a degree in any m…" at bounding box center [809, 237] width 654 height 222
drag, startPoint x: 657, startPoint y: 388, endPoint x: 749, endPoint y: 386, distance: 92.3
click at [749, 386] on div "ASID Professional Practitioner ASID Professional Practitioners have successfull…" at bounding box center [809, 482] width 654 height 222
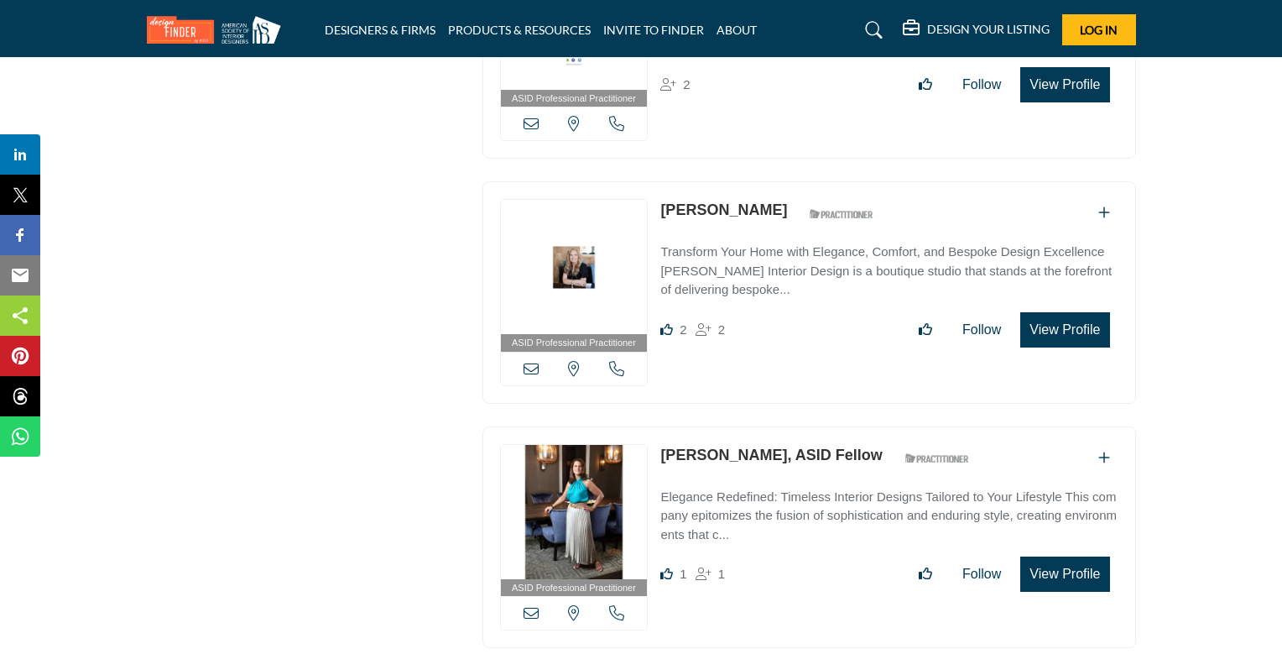
scroll to position [4001, 0]
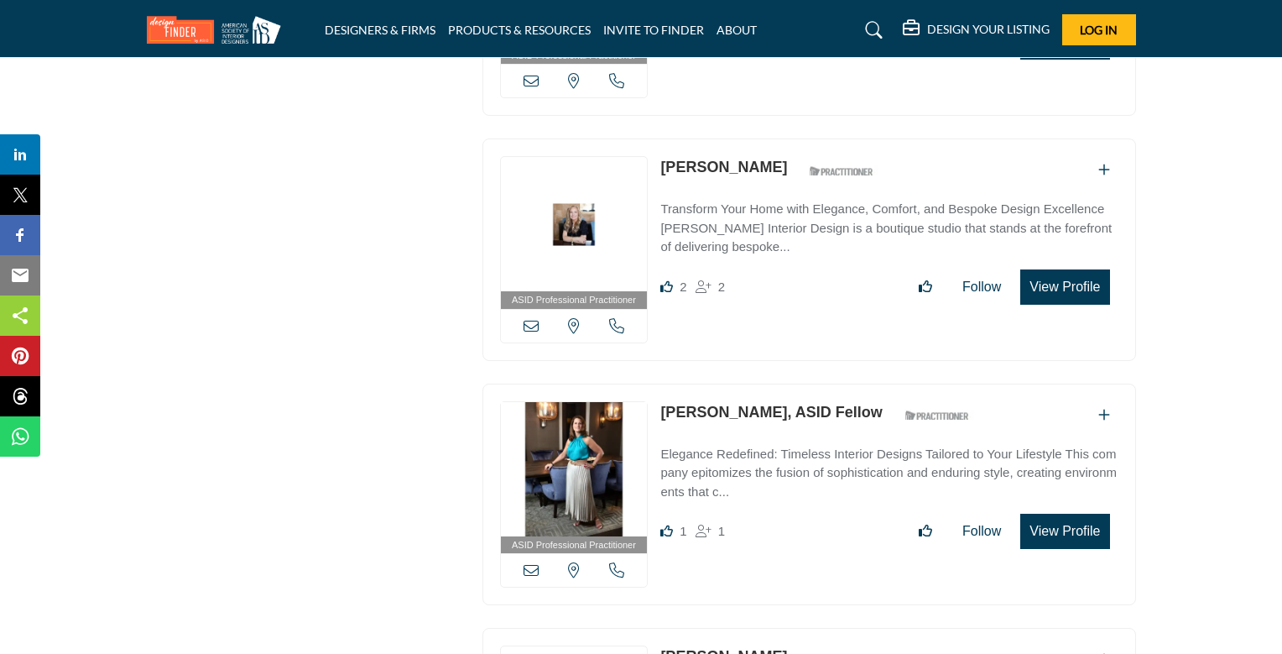
drag, startPoint x: 655, startPoint y: 155, endPoint x: 782, endPoint y: 154, distance: 126.7
click at [782, 154] on div "ASID Professional Practitioner ASID Professional Practitioners have successfull…" at bounding box center [809, 249] width 654 height 222
drag, startPoint x: 662, startPoint y: 397, endPoint x: 748, endPoint y: 399, distance: 86.4
click at [748, 399] on div "ASID Professional Practitioner ASID Professional Practitioners have successfull…" at bounding box center [809, 494] width 654 height 222
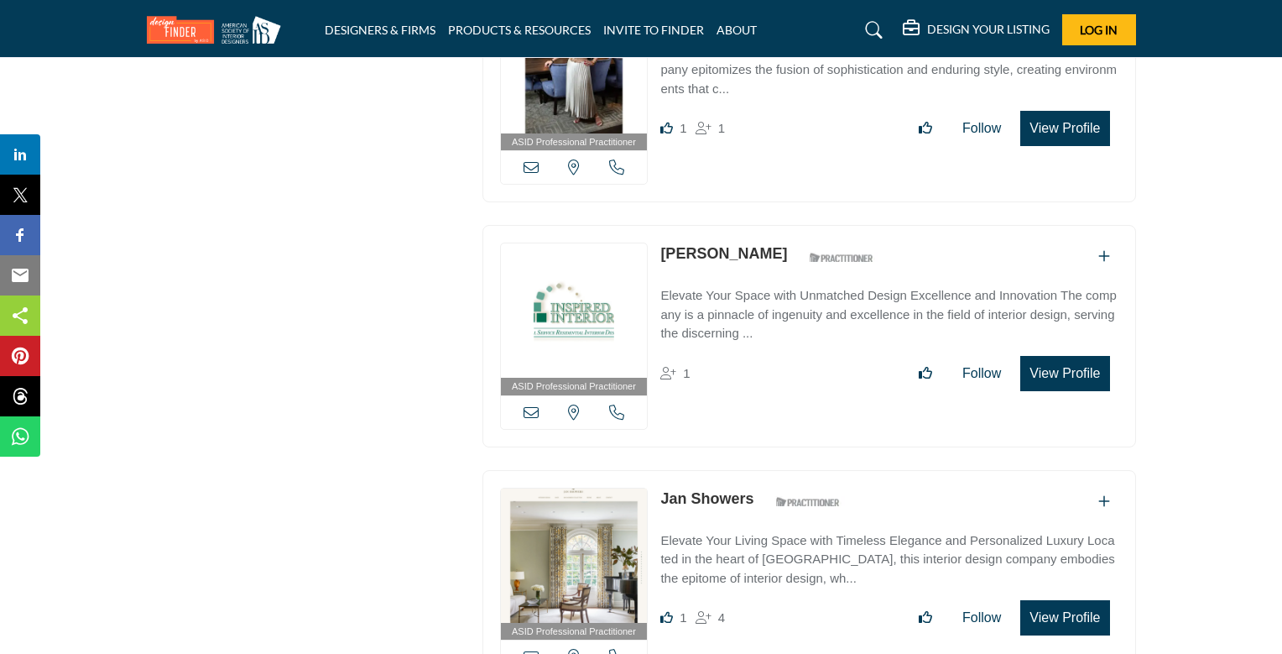
scroll to position [4470, 0]
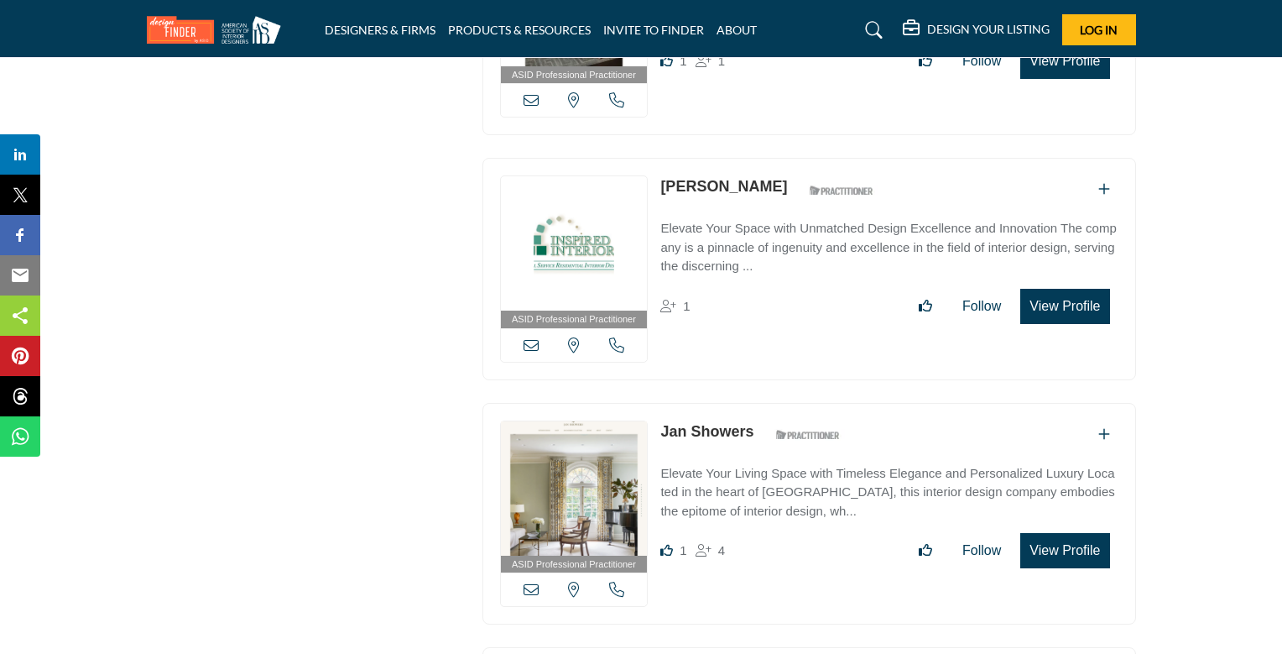
drag, startPoint x: 657, startPoint y: 170, endPoint x: 752, endPoint y: 170, distance: 94.8
click at [752, 170] on div "ASID Professional Practitioner ASID Professional Practitioners have successfull…" at bounding box center [809, 269] width 654 height 222
drag, startPoint x: 657, startPoint y: 416, endPoint x: 757, endPoint y: 416, distance: 99.8
click at [757, 416] on div "ASID Professional Practitioner ASID Professional Practitioners have successfull…" at bounding box center [809, 514] width 654 height 222
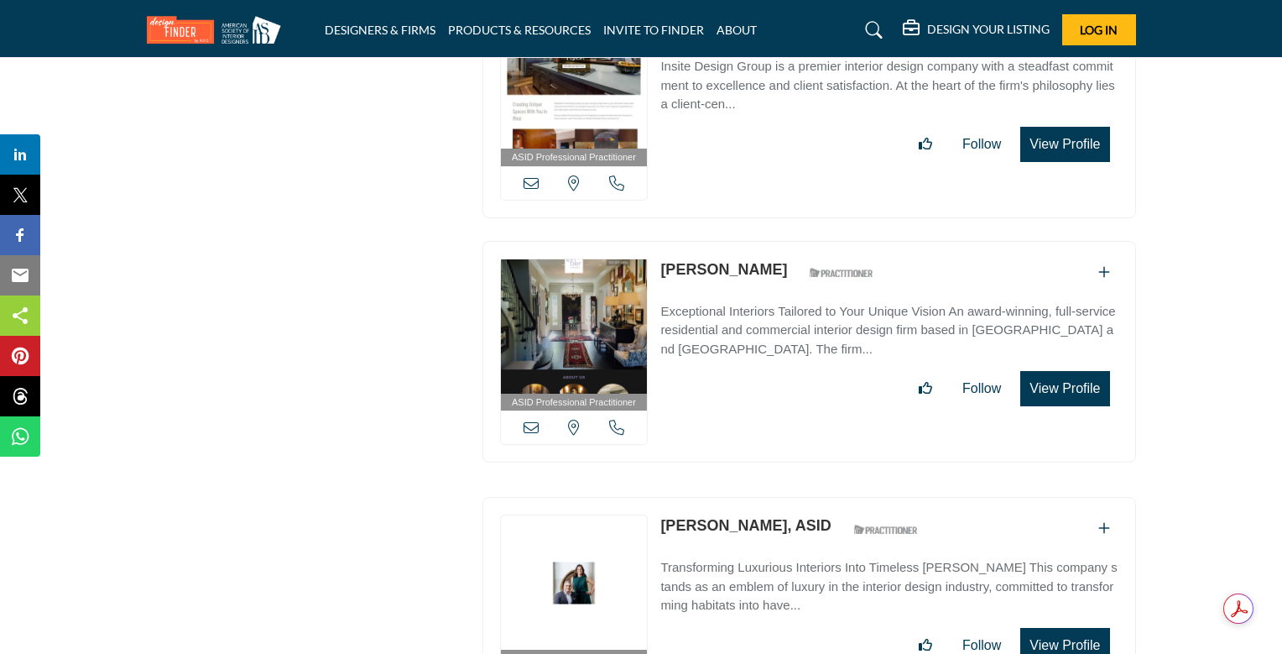
scroll to position [5310, 0]
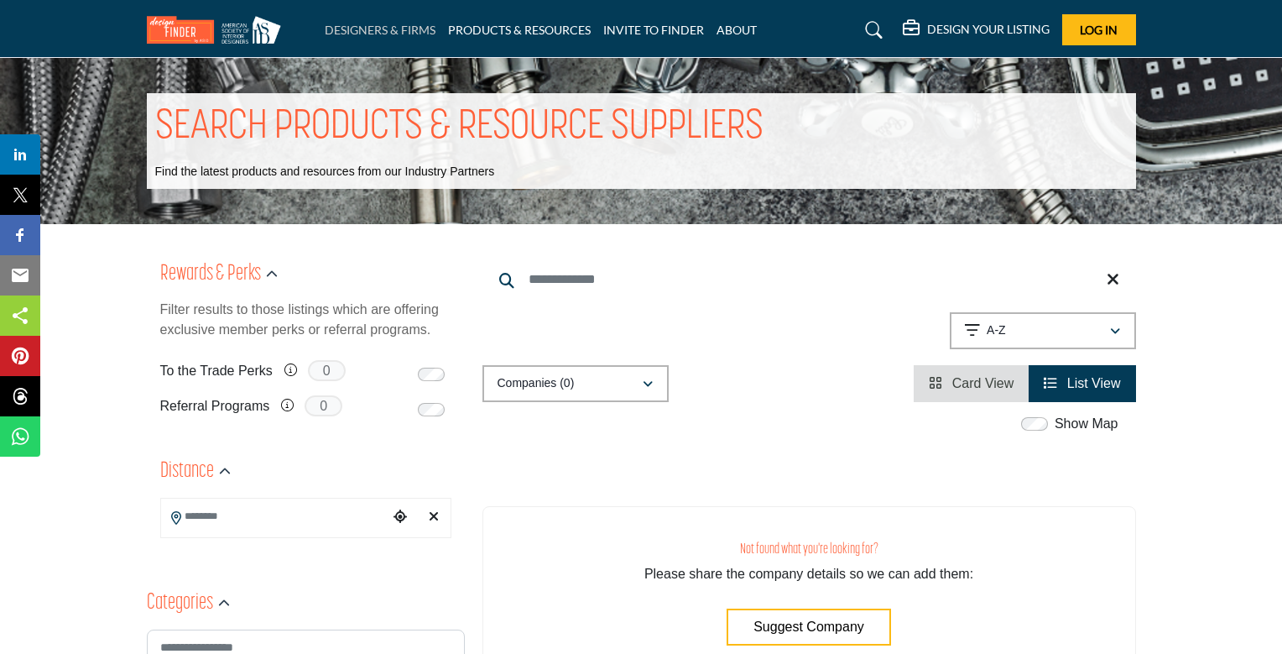
click at [369, 28] on link "DESIGNERS & FIRMS" at bounding box center [380, 30] width 111 height 14
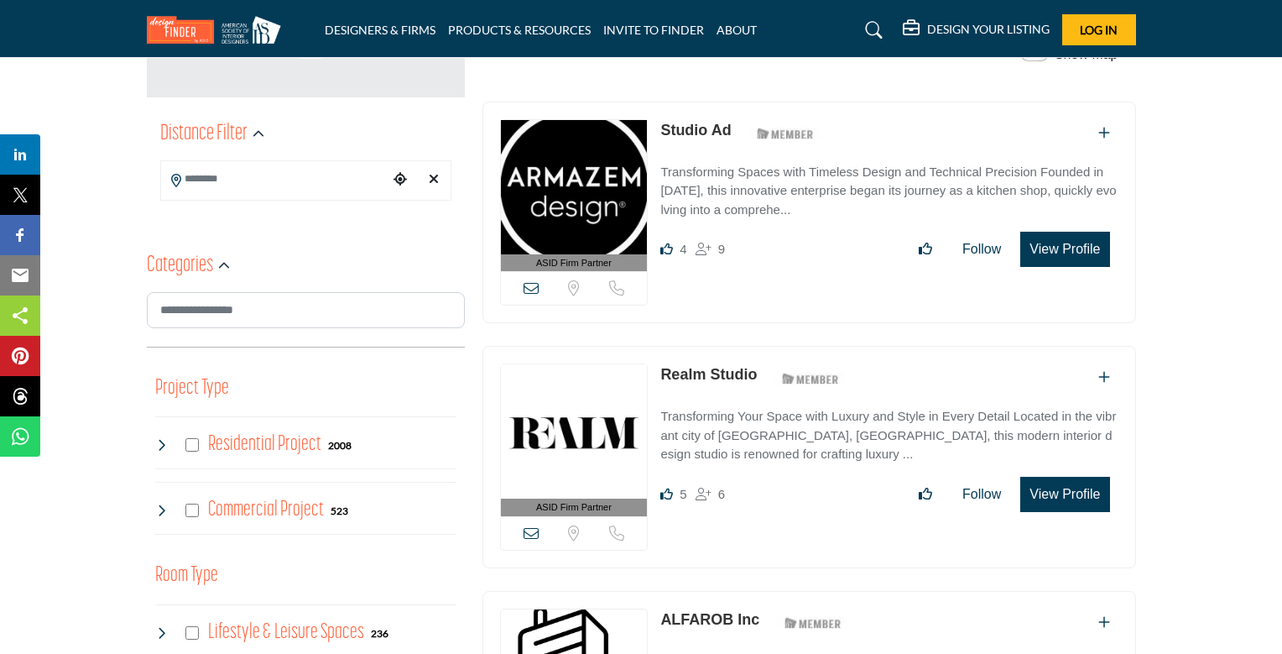
scroll to position [403, 0]
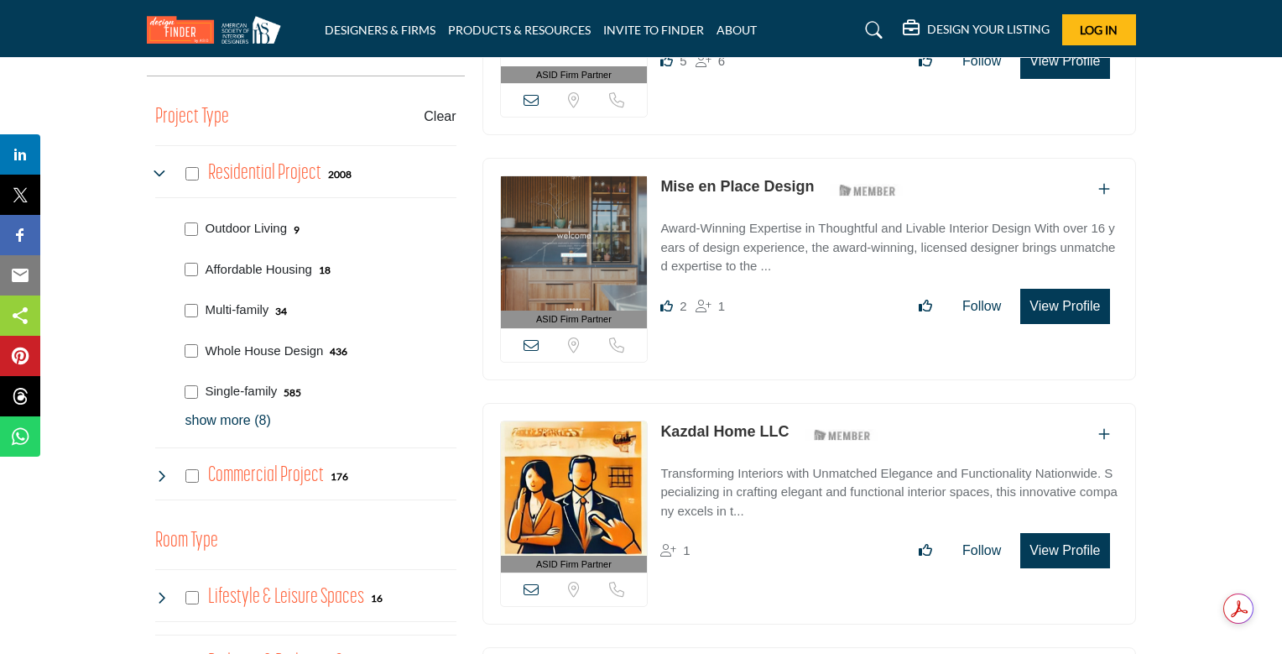
scroll to position [671, 0]
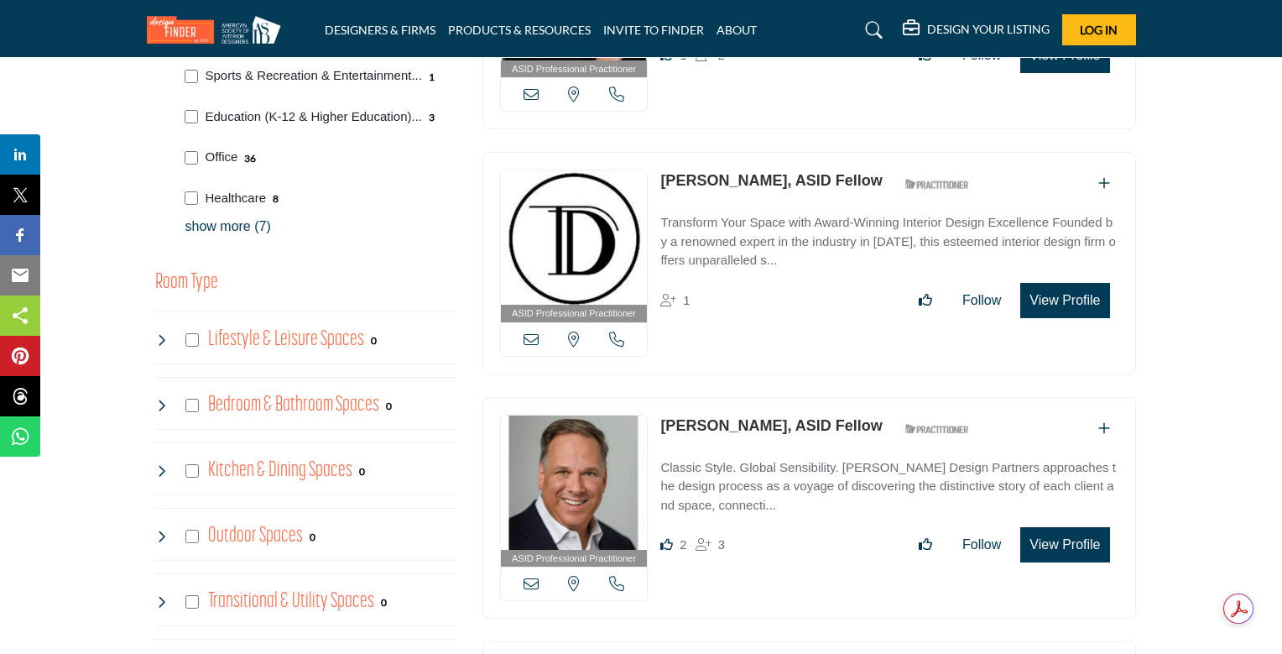
scroll to position [1208, 0]
